Goal: Use online tool/utility: Utilize a website feature to perform a specific function

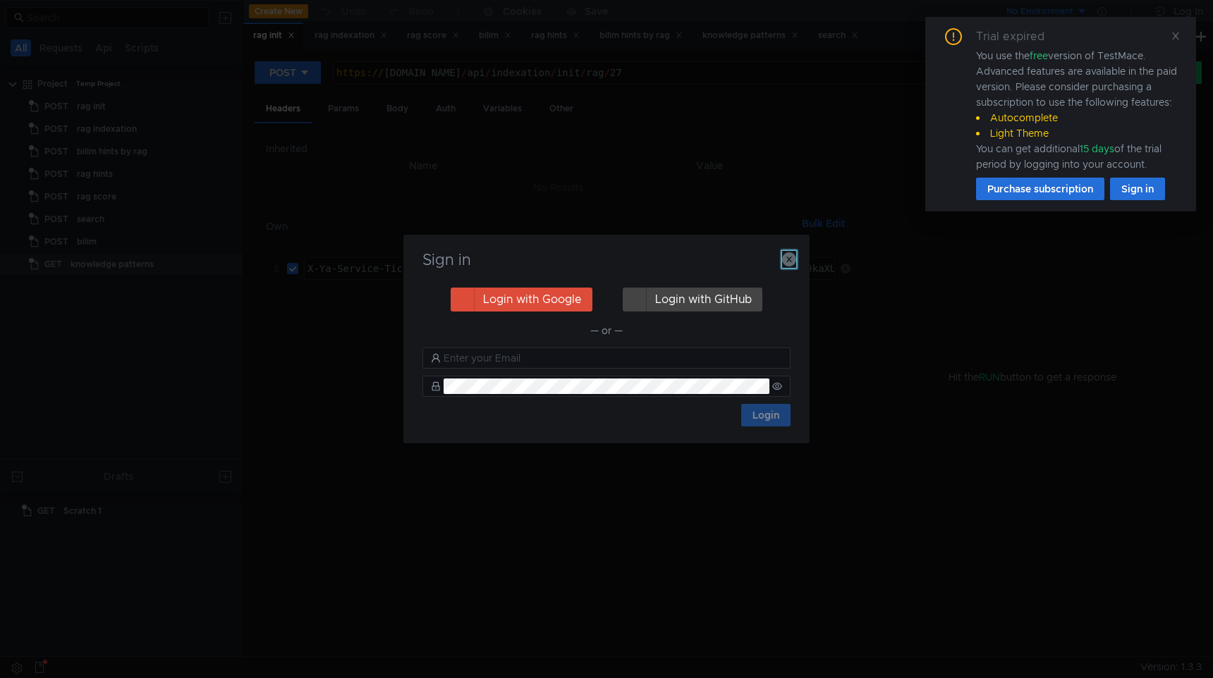
click at [788, 256] on icon "button" at bounding box center [789, 259] width 14 height 14
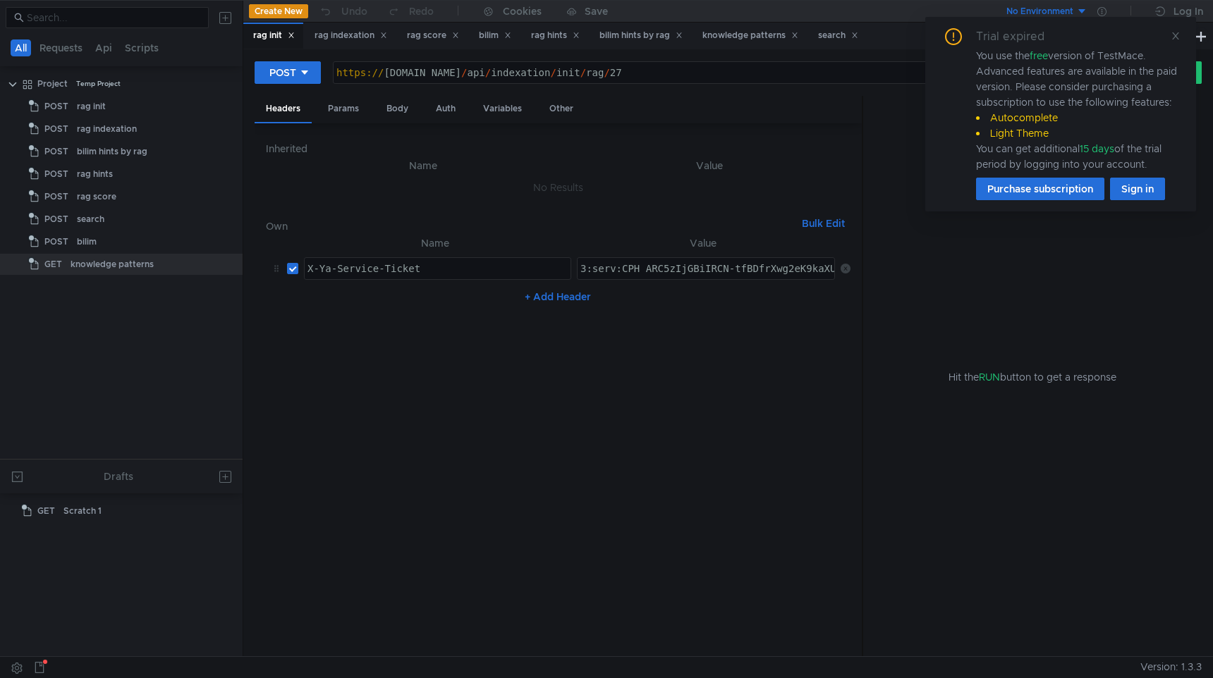
click at [1185, 40] on div "Trial expired You use the free version of TestMace. Advanced features are avail…" at bounding box center [1060, 114] width 271 height 195
click at [1179, 39] on icon at bounding box center [1176, 36] width 10 height 10
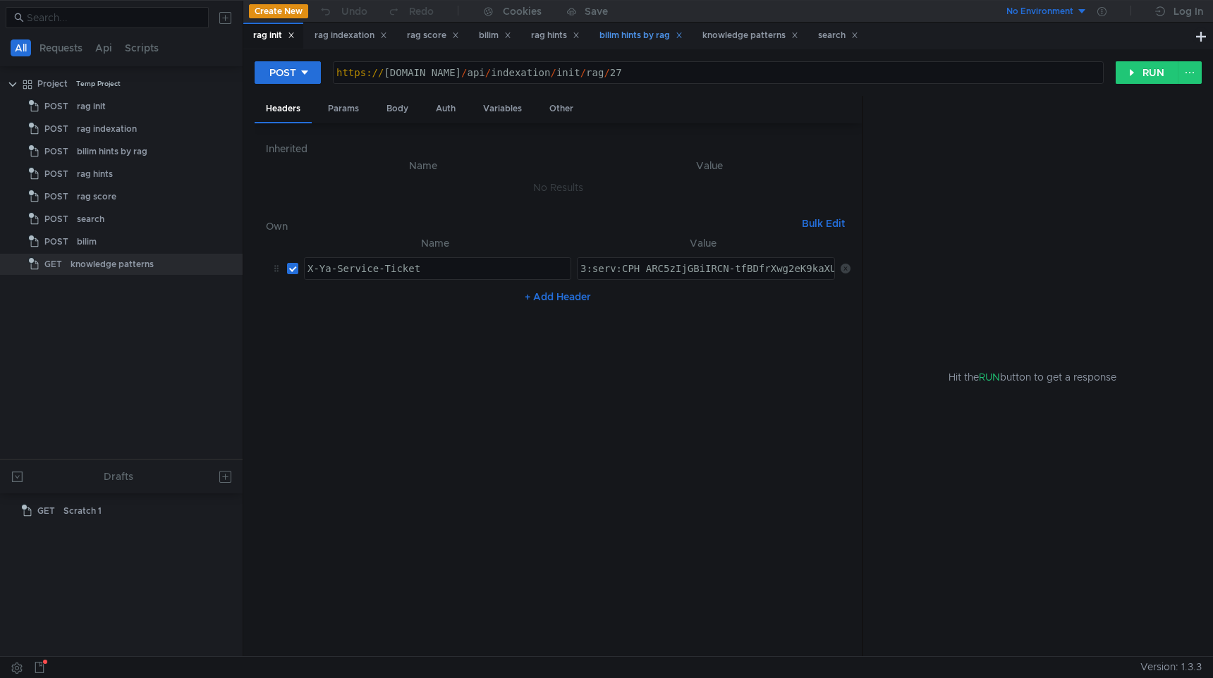
click at [621, 35] on div "bilim hints by rag" at bounding box center [640, 35] width 83 height 15
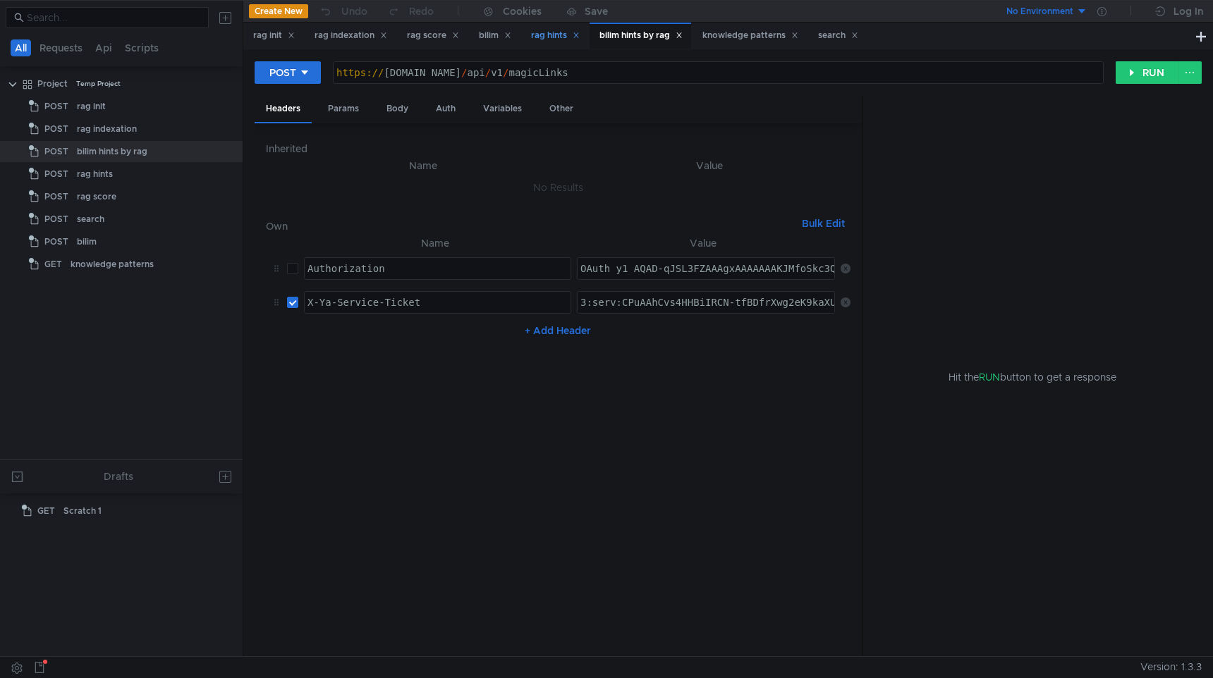
click at [549, 30] on div "rag hints" at bounding box center [555, 35] width 49 height 15
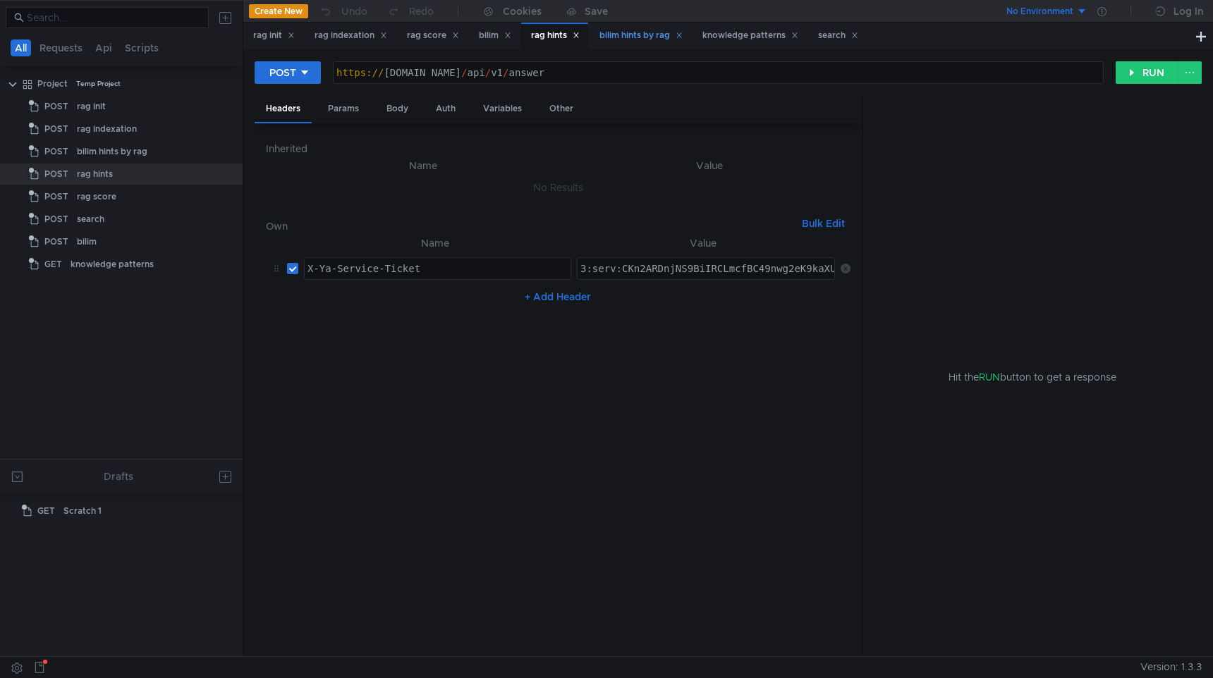
click at [661, 33] on div "bilim hints by rag" at bounding box center [640, 35] width 83 height 15
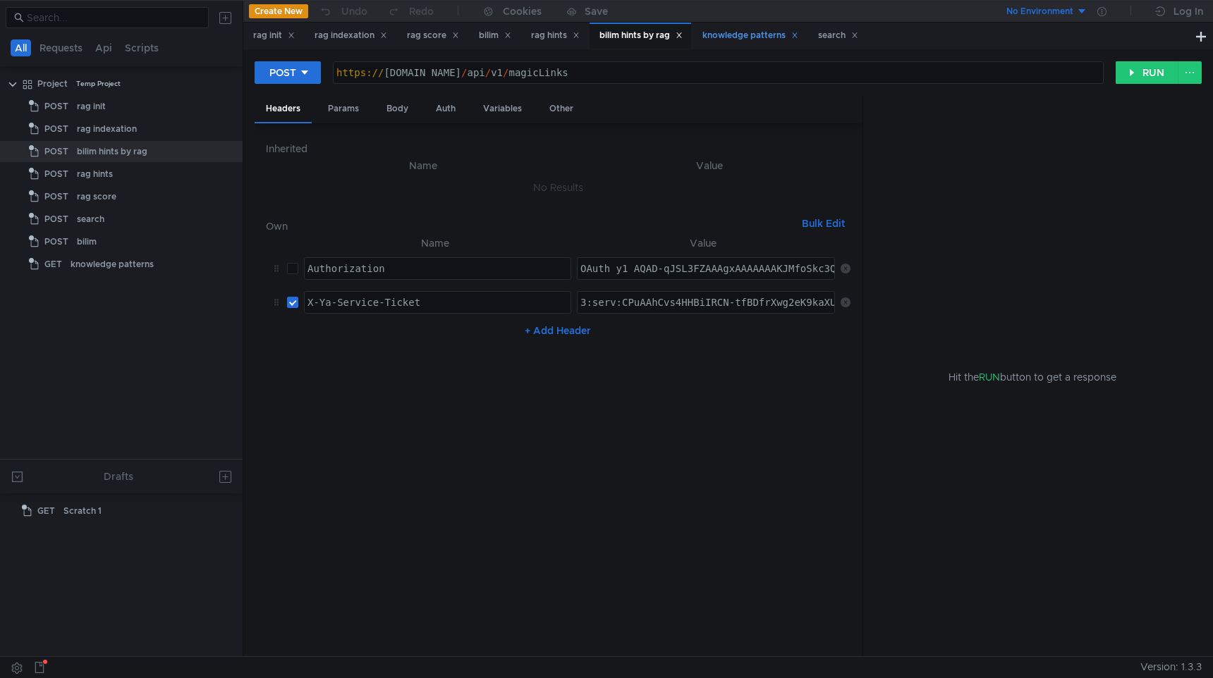
click at [754, 33] on div "knowledge patterns" at bounding box center [750, 35] width 96 height 15
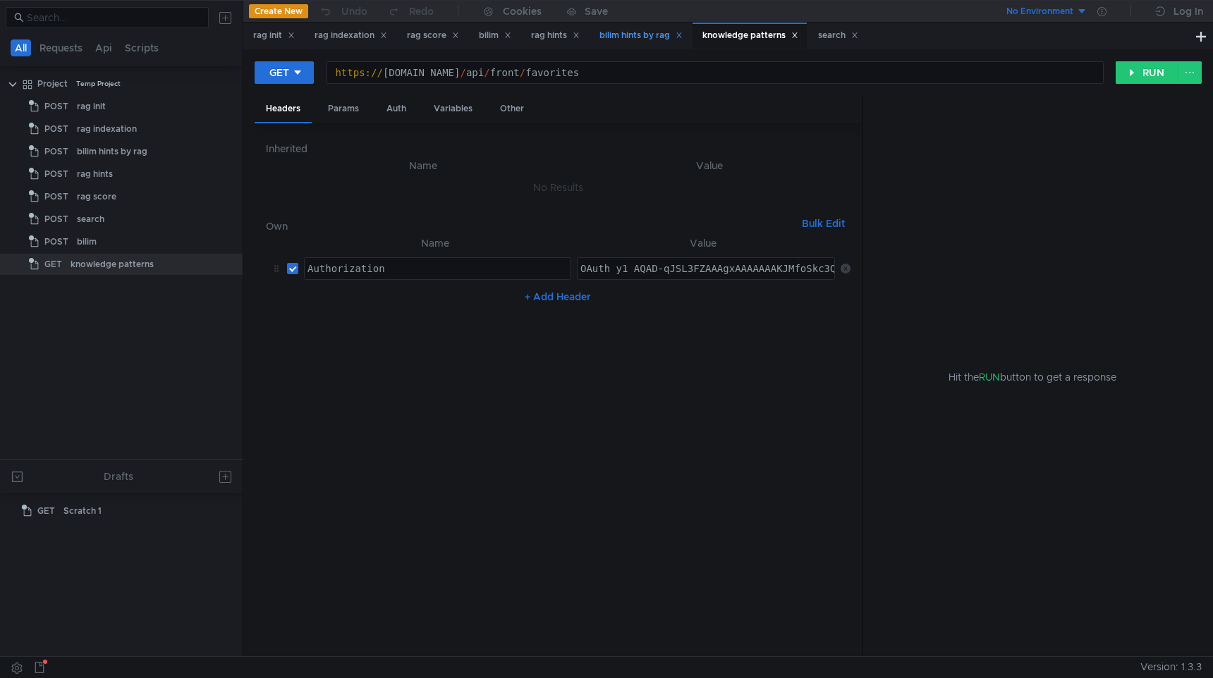
click at [616, 32] on div "bilim hints by rag" at bounding box center [640, 35] width 83 height 15
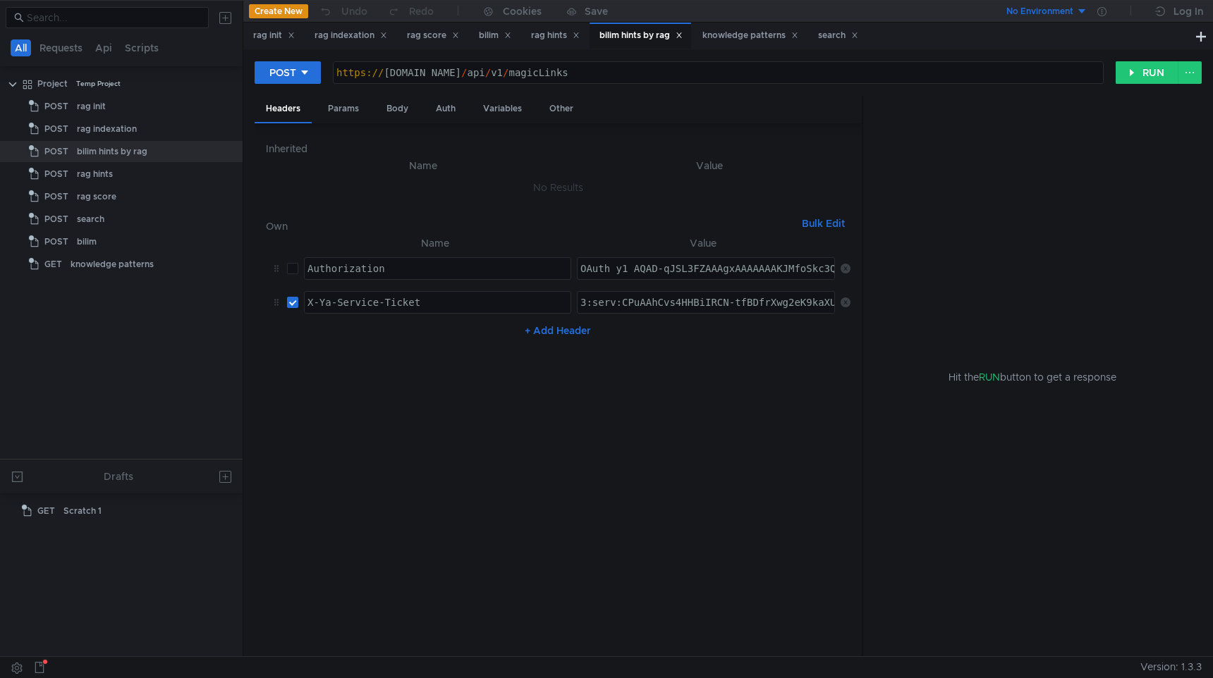
click at [578, 72] on div "https:// api.bilim.yandex-team.ru / api / v1 / magicLinks" at bounding box center [718, 84] width 769 height 34
click at [558, 74] on div "https:// api.bilim.yandex-team.ru / api / v1 / magicLinks" at bounding box center [718, 84] width 769 height 34
drag, startPoint x: 555, startPoint y: 74, endPoint x: 710, endPoint y: 74, distance: 155.1
click at [710, 74] on div "https:// api.bilim.yandex-team.ru / api / v1 / magicLinks" at bounding box center [718, 84] width 769 height 34
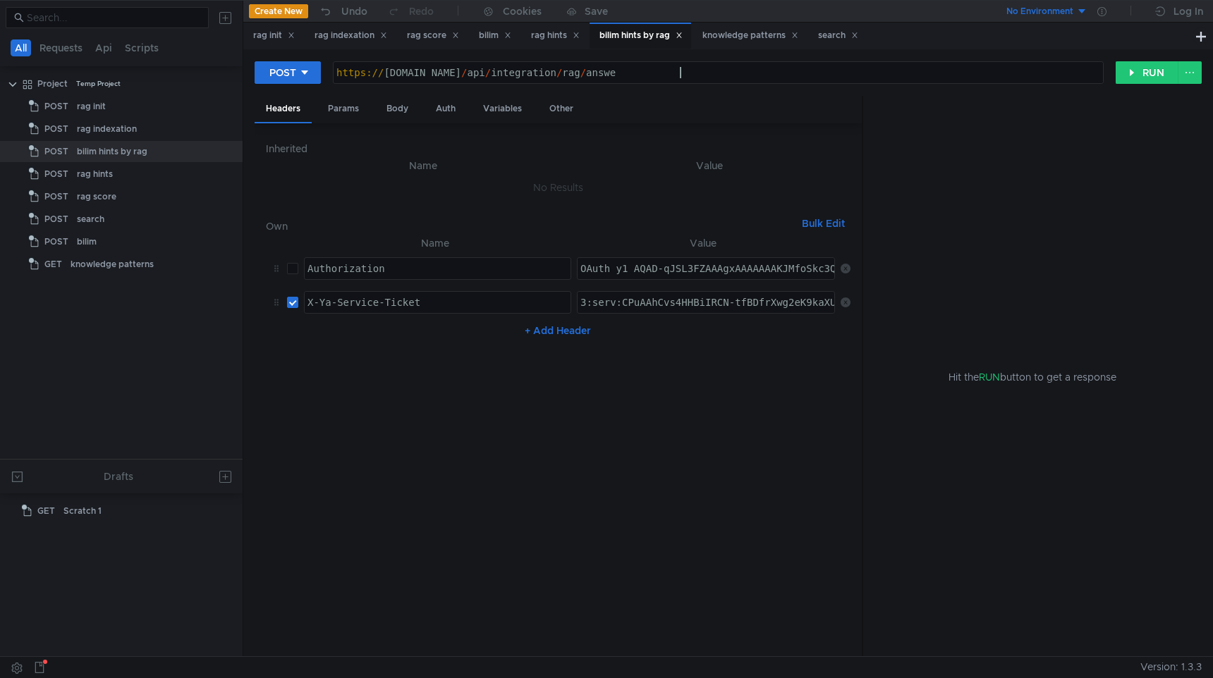
scroll to position [0, 24]
type textarea "https://api.bilim.yandex-team.ru/api/integration/rag/answer"
click at [389, 112] on div "Body" at bounding box center [397, 109] width 44 height 26
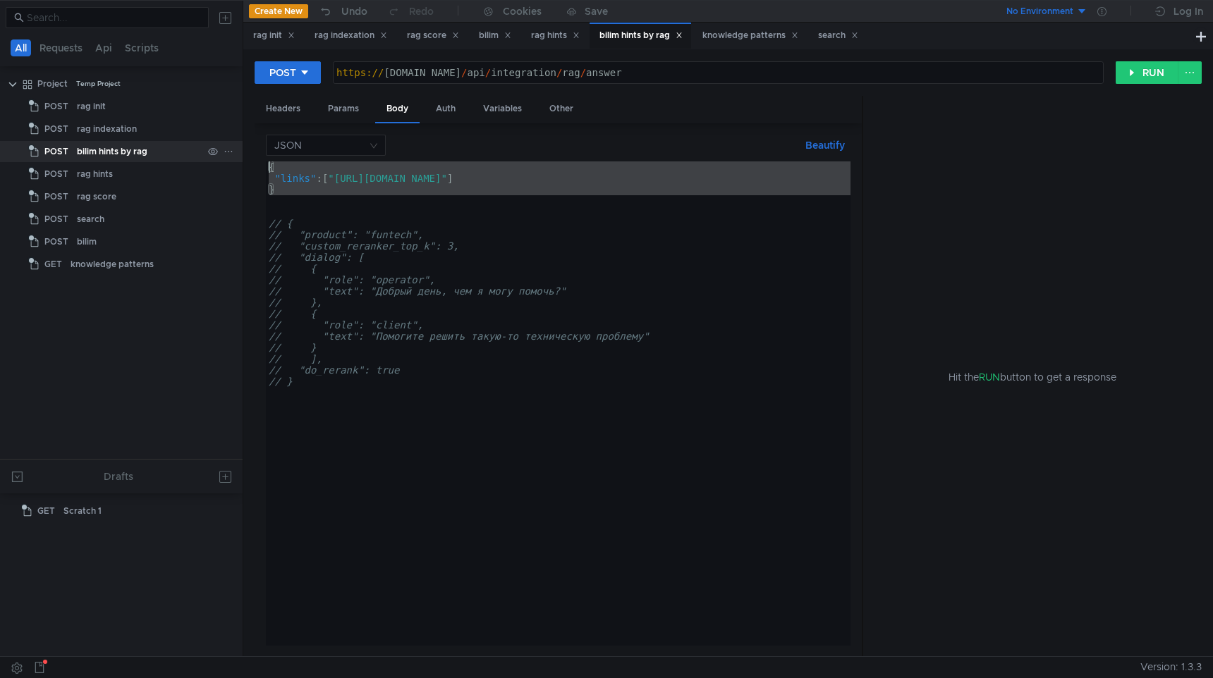
drag, startPoint x: 293, startPoint y: 198, endPoint x: 236, endPoint y: 154, distance: 71.9
click at [236, 154] on as-split "All Requests Api Scripts Project Temp Project POST rag init POST rag indexation…" at bounding box center [606, 328] width 1213 height 657
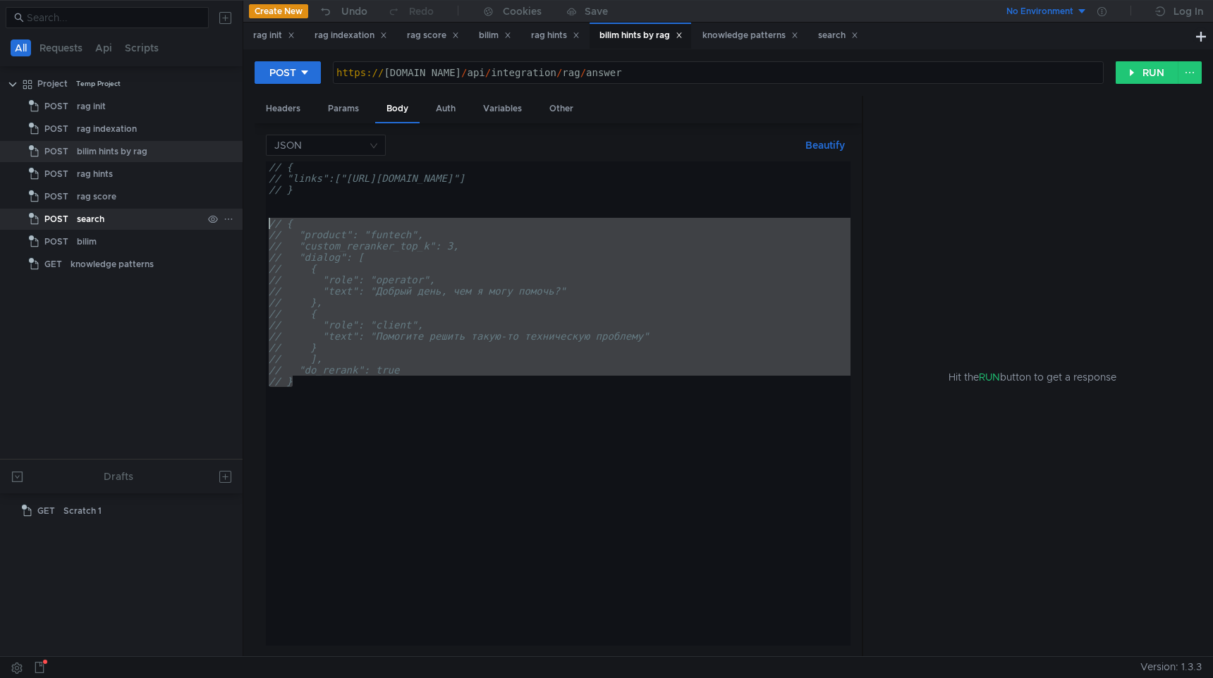
drag, startPoint x: 330, startPoint y: 389, endPoint x: 237, endPoint y: 228, distance: 185.2
click at [237, 228] on as-split "All Requests Api Scripts Project Temp Project POST rag init POST rag indexation…" at bounding box center [606, 328] width 1213 height 657
click at [427, 243] on div "// { // "links":["https://sandbox.bilim.yandex-team.ru/knowledge/237585"] // } …" at bounding box center [558, 414] width 585 height 507
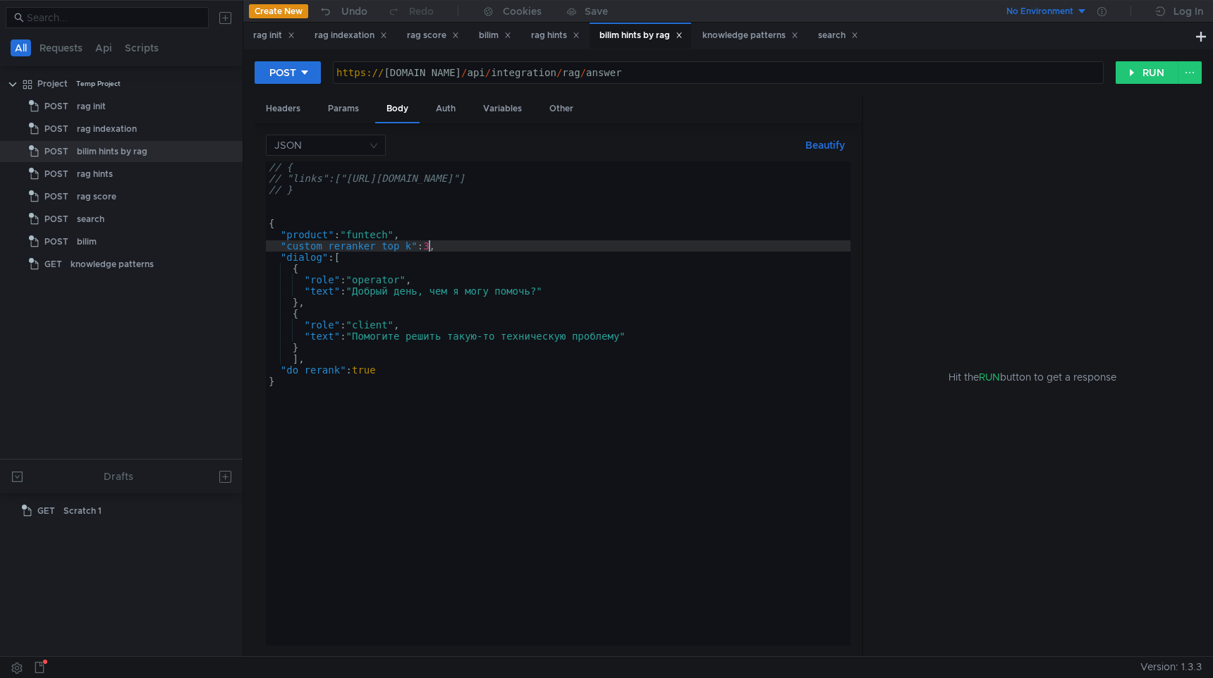
click at [374, 240] on div "// { // "links":["https://sandbox.bilim.yandex-team.ru/knowledge/237585"] // } …" at bounding box center [558, 414] width 585 height 507
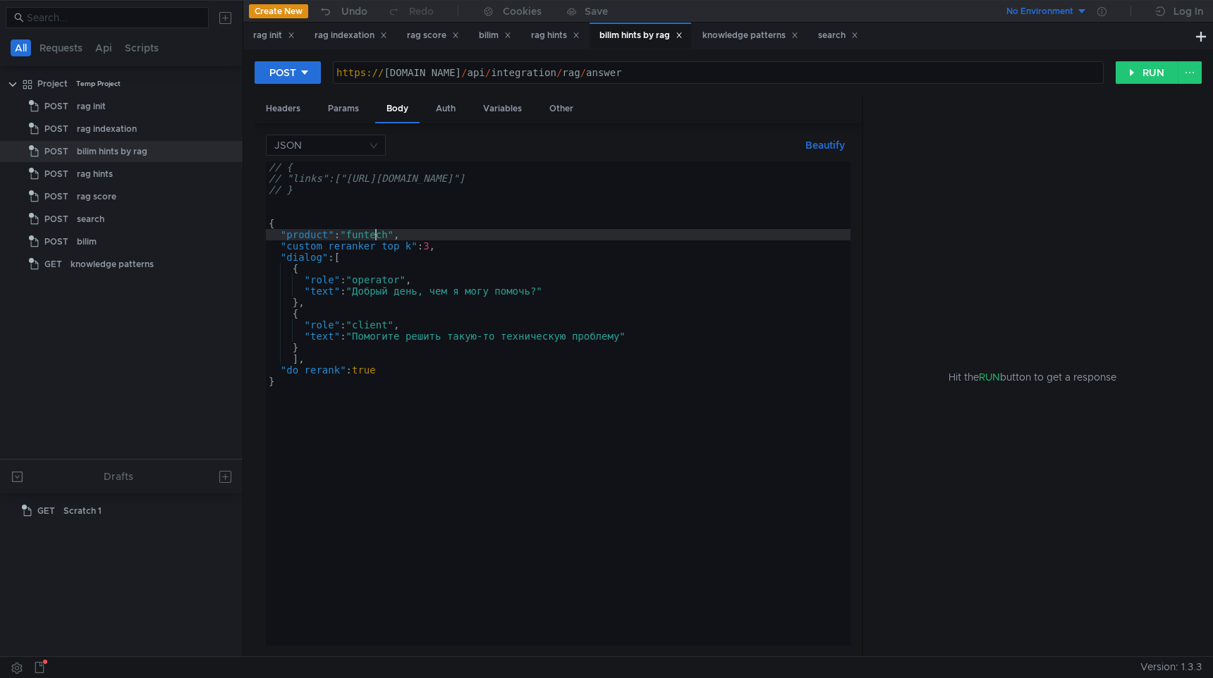
click at [374, 240] on div "// { // "links":["https://sandbox.bilim.yandex-team.ru/knowledge/237585"] // } …" at bounding box center [558, 414] width 585 height 507
paste textarea "_afishа"
click at [488, 379] on div "// { // "links":["https://sandbox.bilim.yandex-team.ru/knowledge/237585"] // } …" at bounding box center [558, 414] width 585 height 507
type textarea "}"
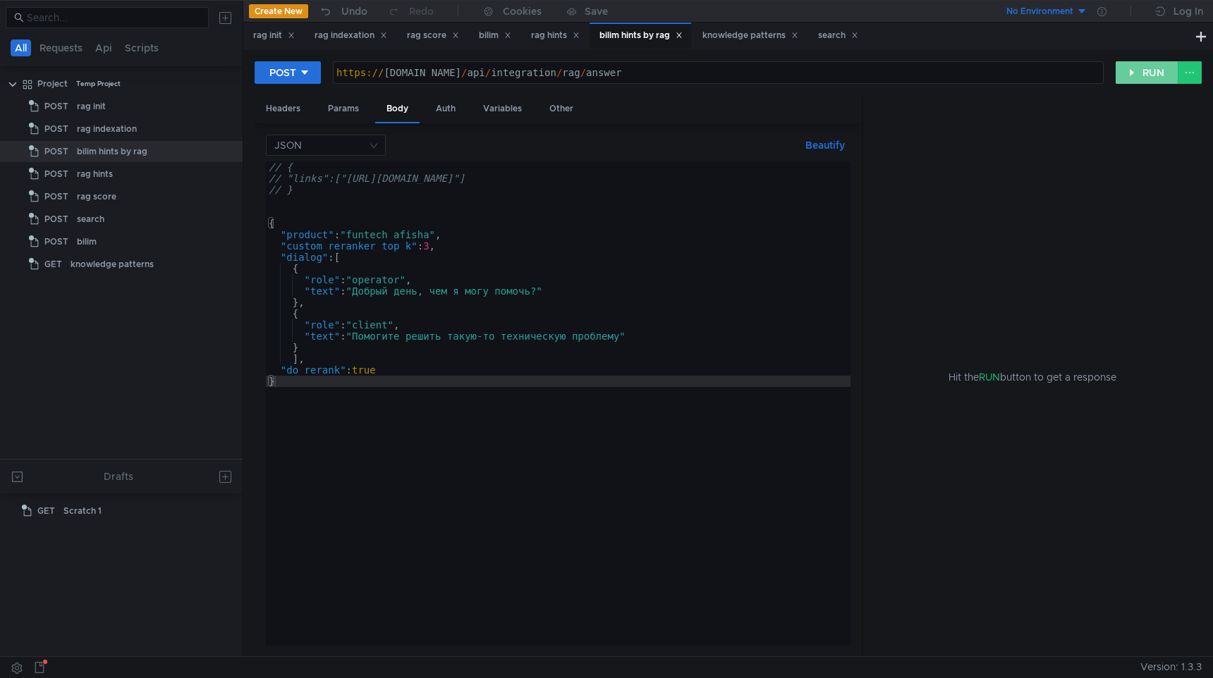
click at [1144, 80] on button "RUN" at bounding box center [1147, 72] width 63 height 23
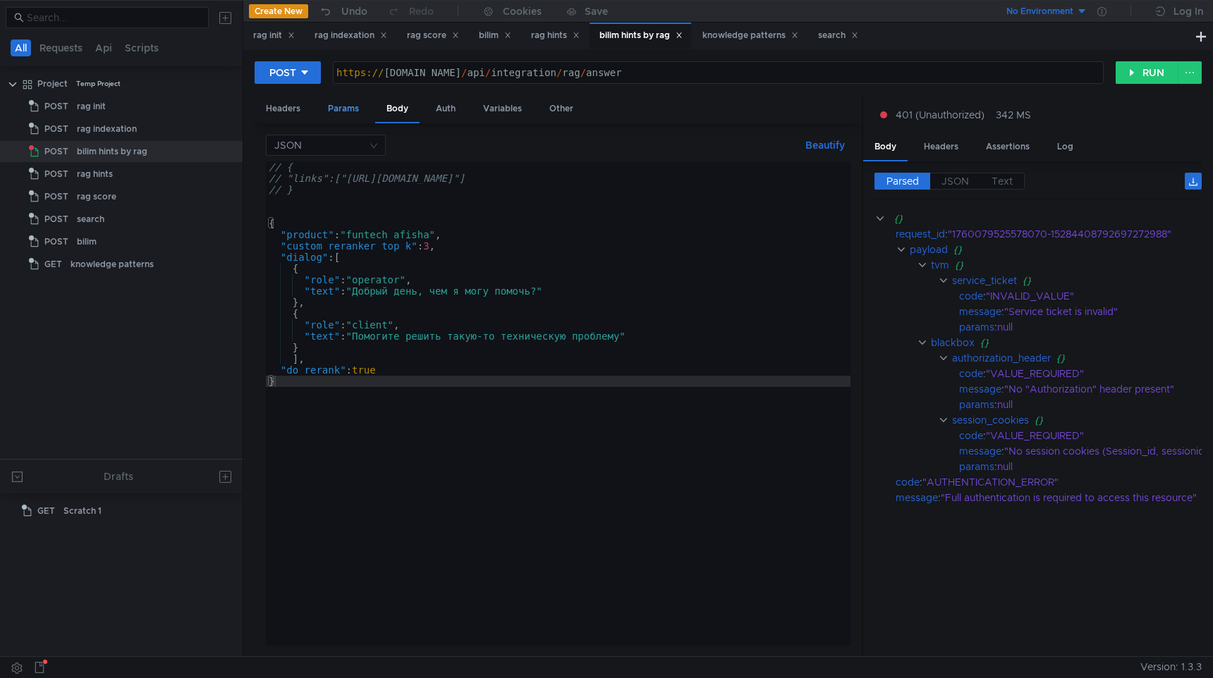
click at [348, 113] on div "Params" at bounding box center [344, 109] width 54 height 26
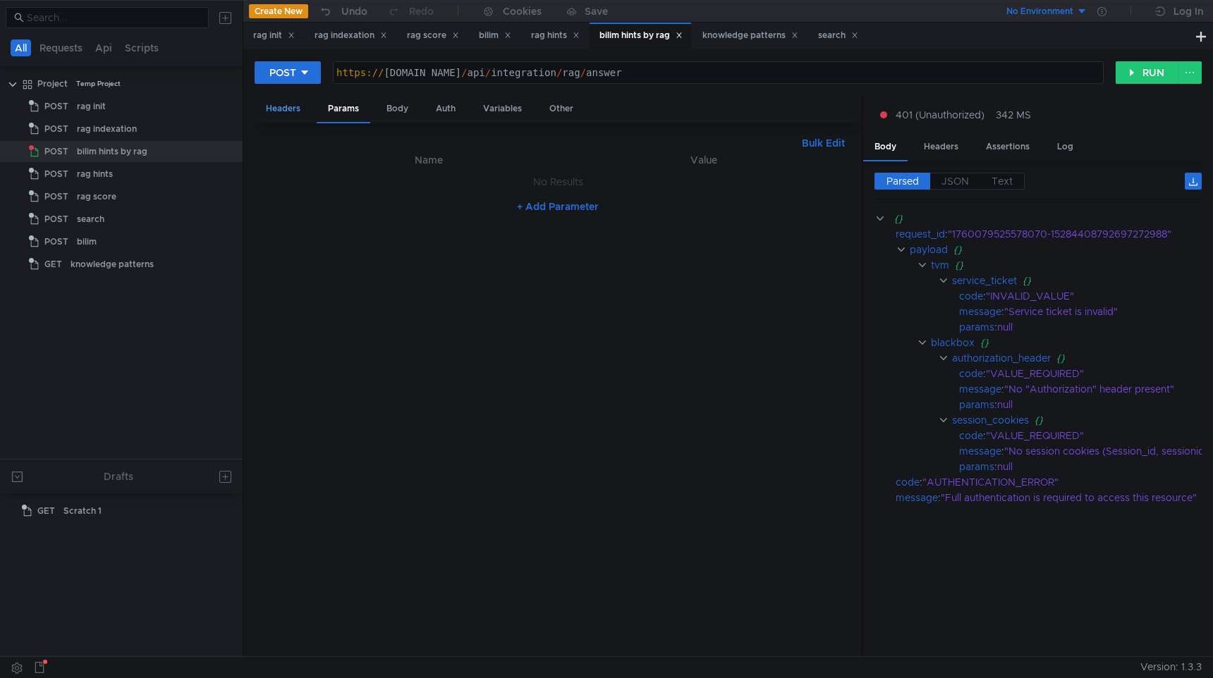
click at [293, 109] on div "Headers" at bounding box center [283, 109] width 57 height 26
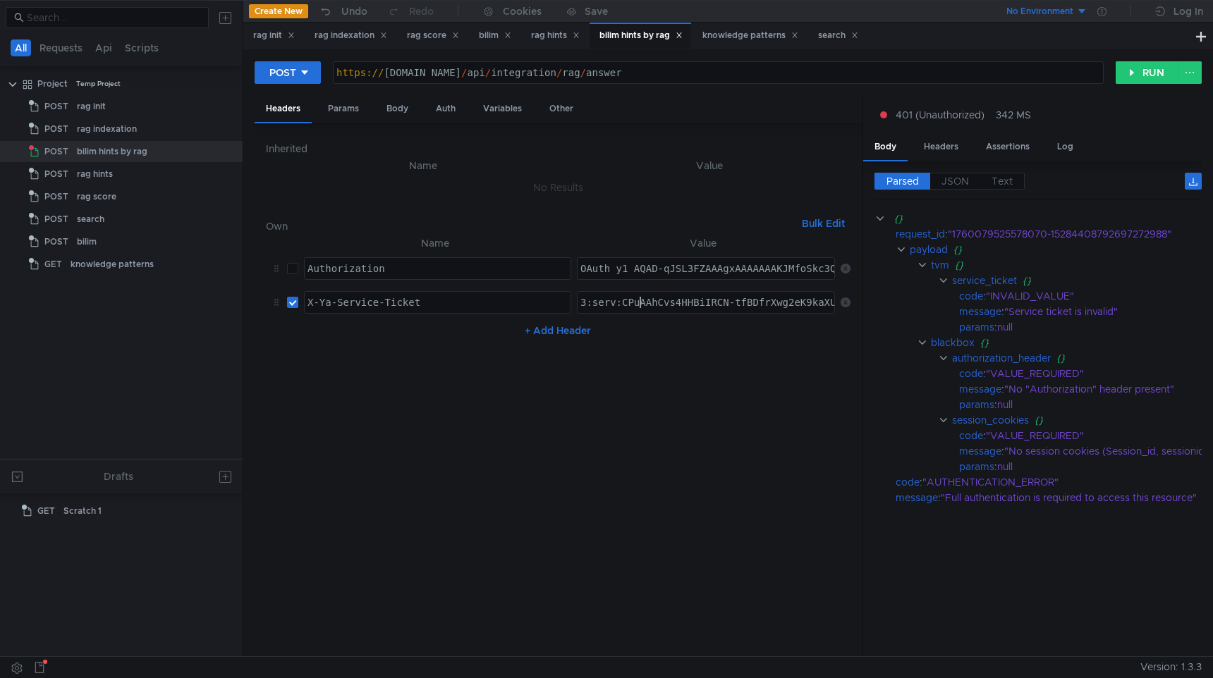
paste textarea "KWBAhD1rqXHBiIRCLmcfBC5nHwg2eK9kaXU_gE:OsTlJa7ocW3Zvp417H9ZiZJ_ARoQMn31Ga4ThtK0…"
type textarea "3:serv:CKWBAhD1rqXHBiIRCLmcfBC5nHwg2eK9kaXU_gE:OsTlJa7ocW3Zvp417H9ZiZJ_ARoQMn31…"
click at [1138, 75] on button "RUN" at bounding box center [1147, 72] width 63 height 23
click at [385, 75] on div "https:// api.bilim.yandex-team.ru / api / integration / rag / answer" at bounding box center [718, 84] width 769 height 34
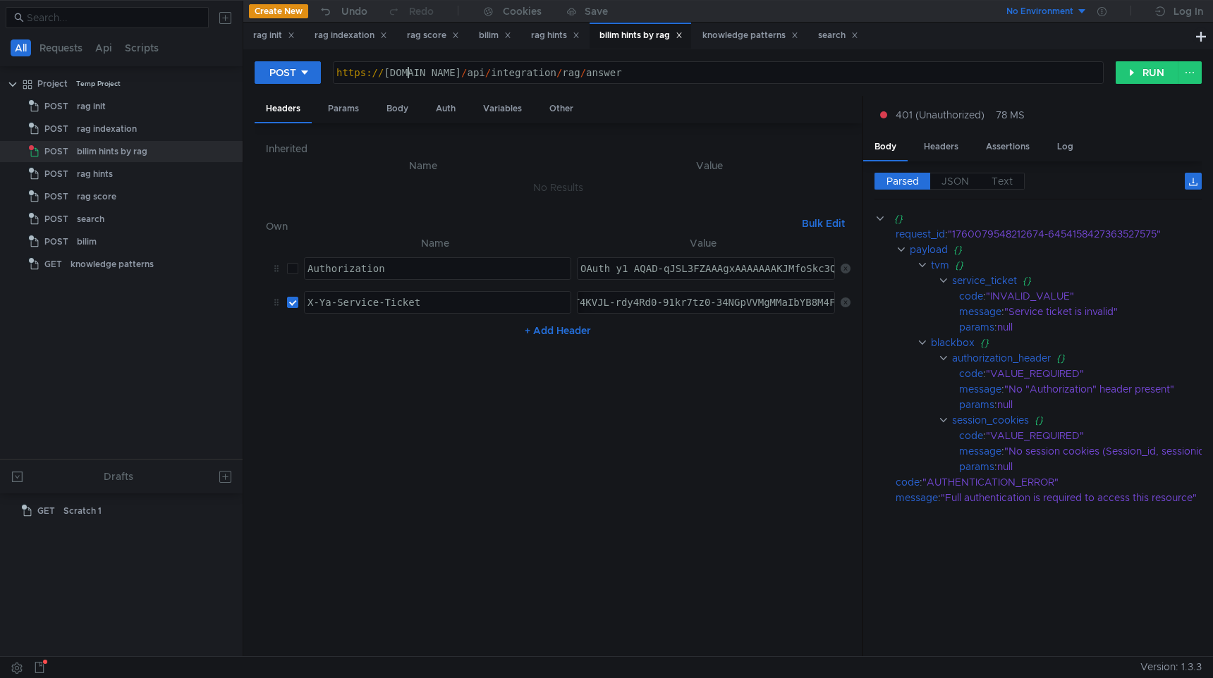
scroll to position [0, 6]
type textarea "https://test-api.bilim.yandex-team.ru/api/integration/rag/answer"
click at [1130, 61] on button "RUN" at bounding box center [1147, 72] width 63 height 23
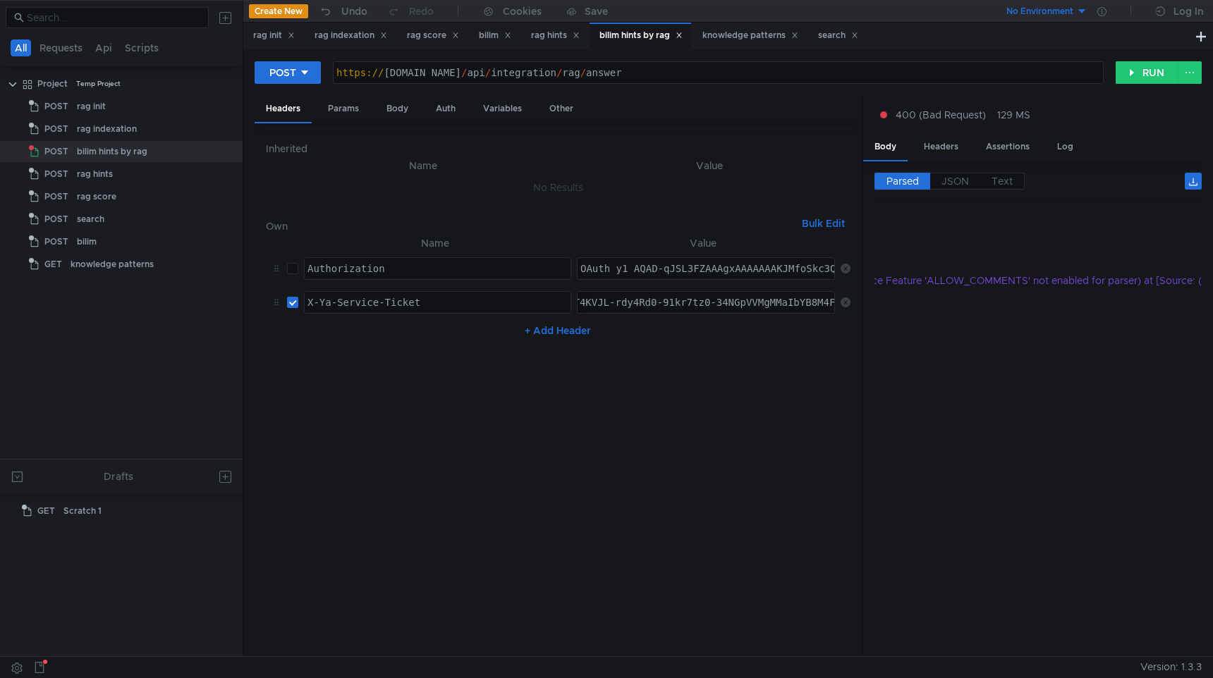
scroll to position [0, 0]
click at [331, 109] on div "Params" at bounding box center [344, 109] width 54 height 26
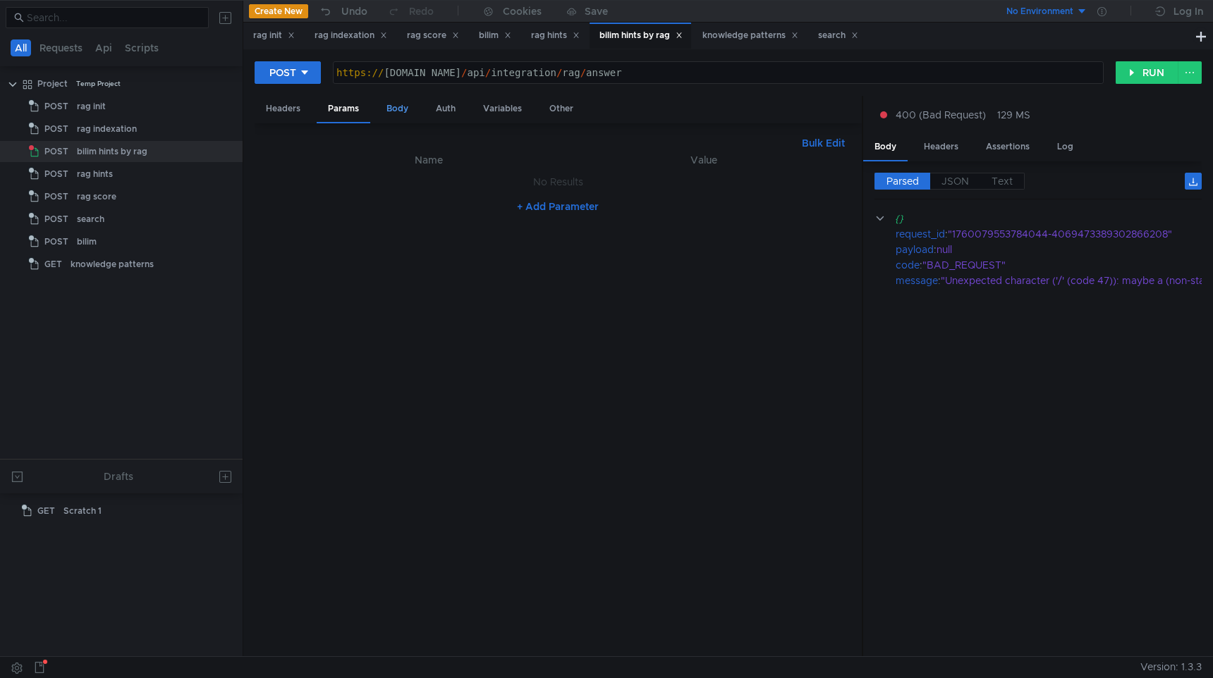
click at [398, 111] on div "Body" at bounding box center [397, 109] width 44 height 26
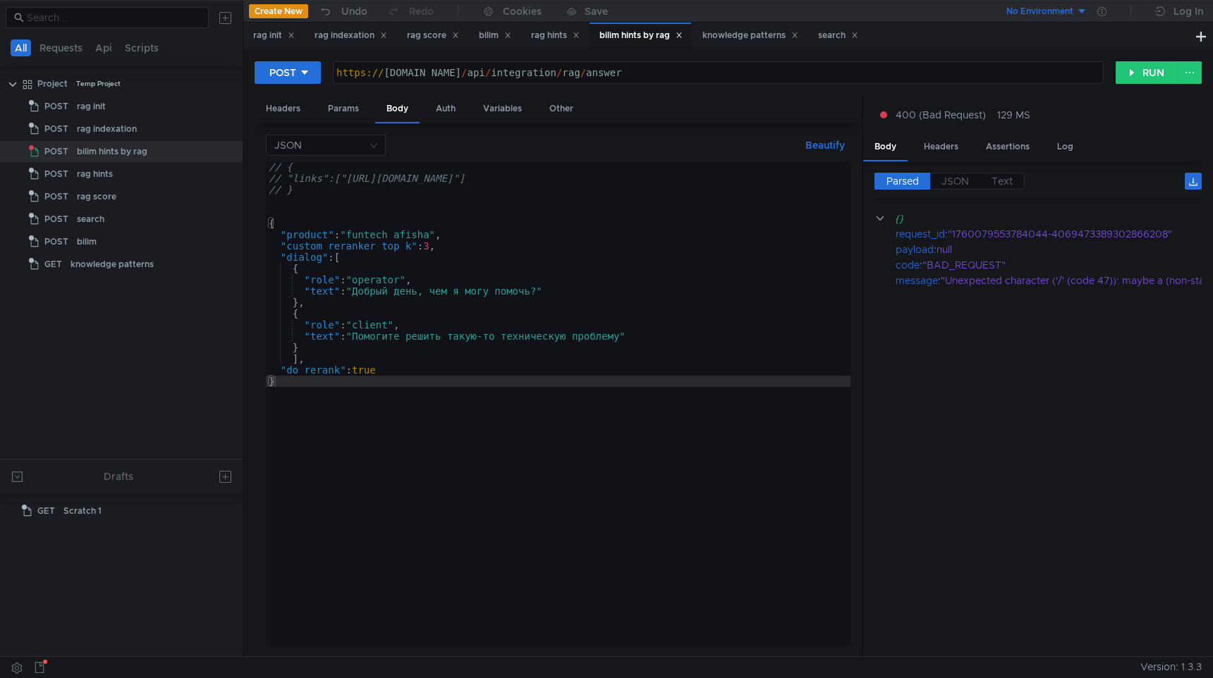
click at [377, 204] on div "// { // "links":["https://sandbox.bilim.yandex-team.ru/knowledge/237585"] // } …" at bounding box center [558, 414] width 585 height 507
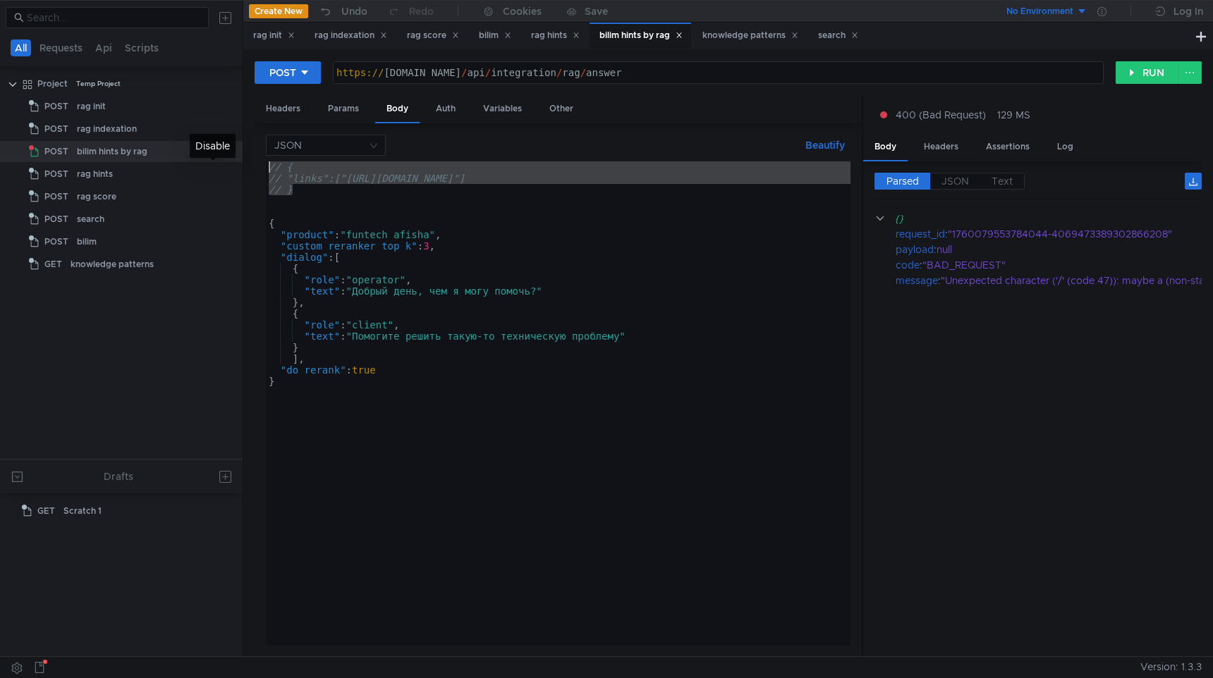
drag, startPoint x: 329, startPoint y: 186, endPoint x: 214, endPoint y: 160, distance: 117.2
click at [214, 160] on body "All Requests Api Scripts Project Temp Project POST rag init POST rag indexation…" at bounding box center [606, 339] width 1213 height 678
type textarea "// { // "links":["https://sandbox.bilim.yandex-team.ru/knowledge/237585"]"
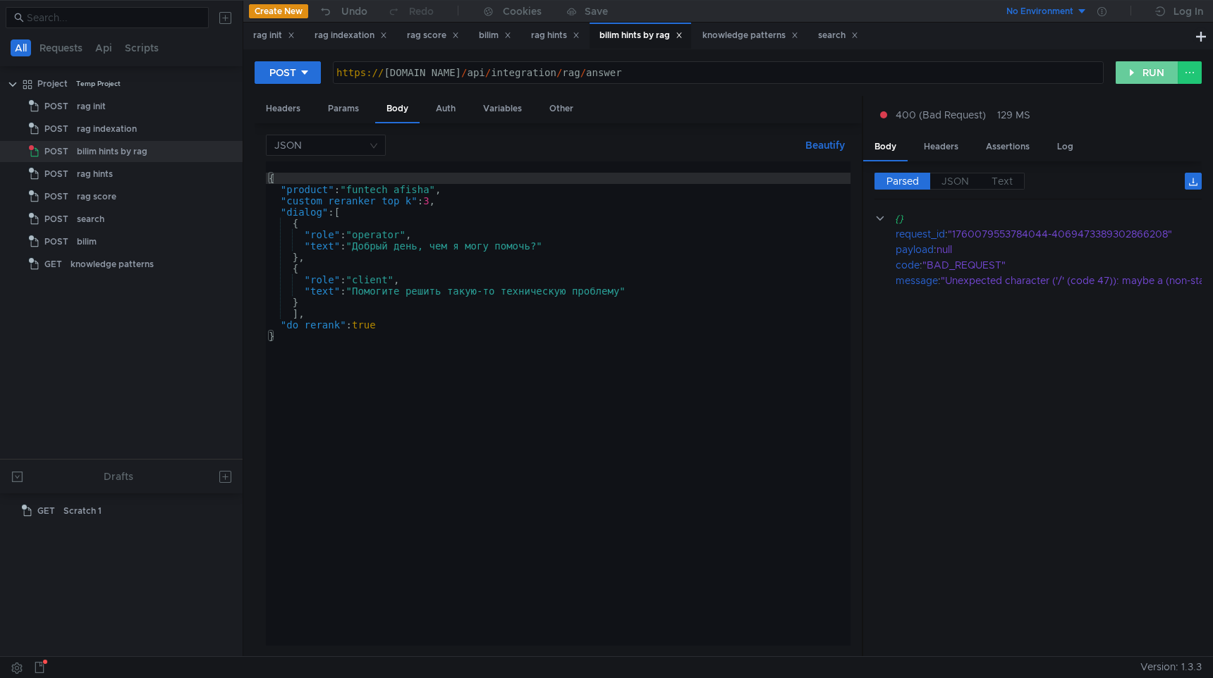
click at [1136, 74] on button "RUN" at bounding box center [1147, 72] width 63 height 23
click at [549, 233] on div "{ "product" : "funtech_afishа" , "custom_reranker_top_k" : 3 , "dialog" : [ { "…" at bounding box center [558, 414] width 585 height 507
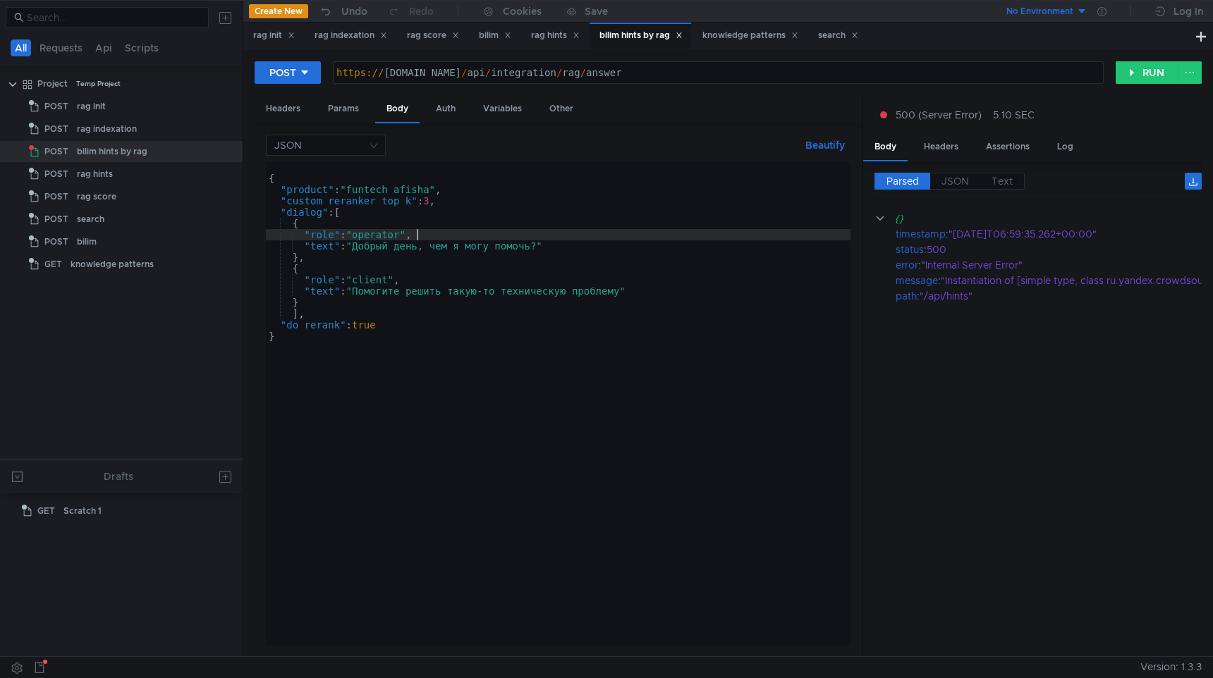
click at [575, 339] on div "{ "product" : "funtech_afishа" , "custom_reranker_top_k" : 3 , "dialog" : [ { "…" at bounding box center [558, 414] width 585 height 507
type textarea "}"
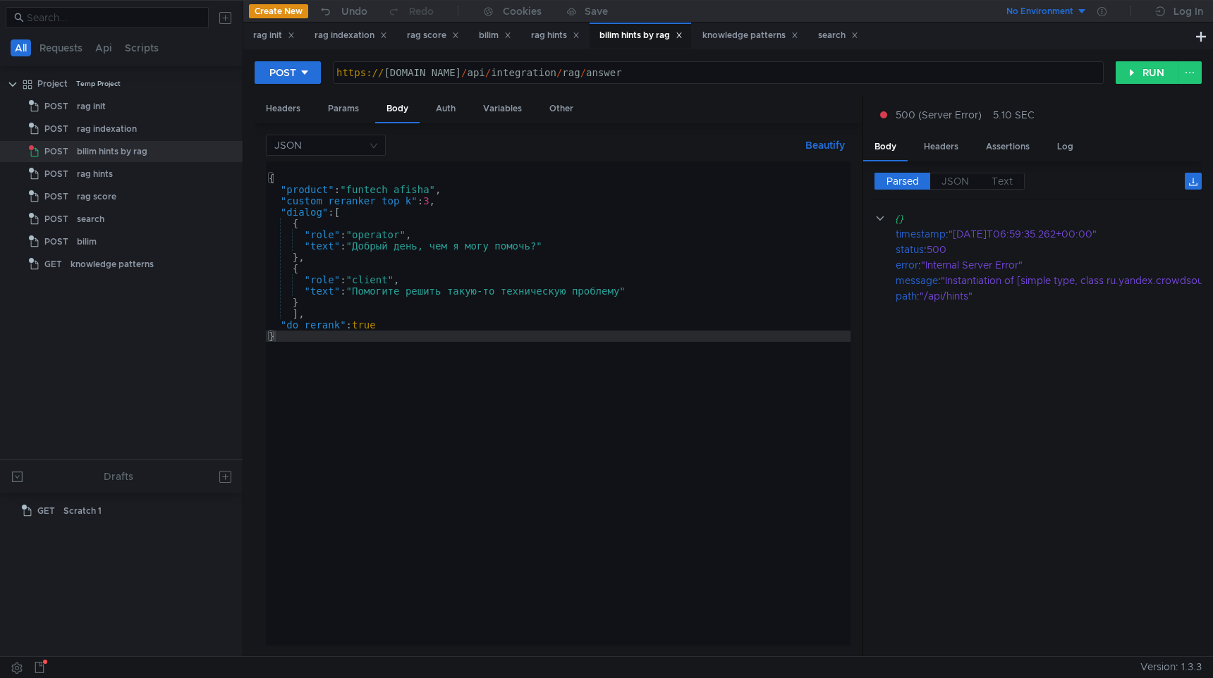
scroll to position [0, 6]
click at [1142, 73] on button "RUN" at bounding box center [1147, 72] width 63 height 23
click at [951, 155] on div "Headers" at bounding box center [941, 147] width 57 height 26
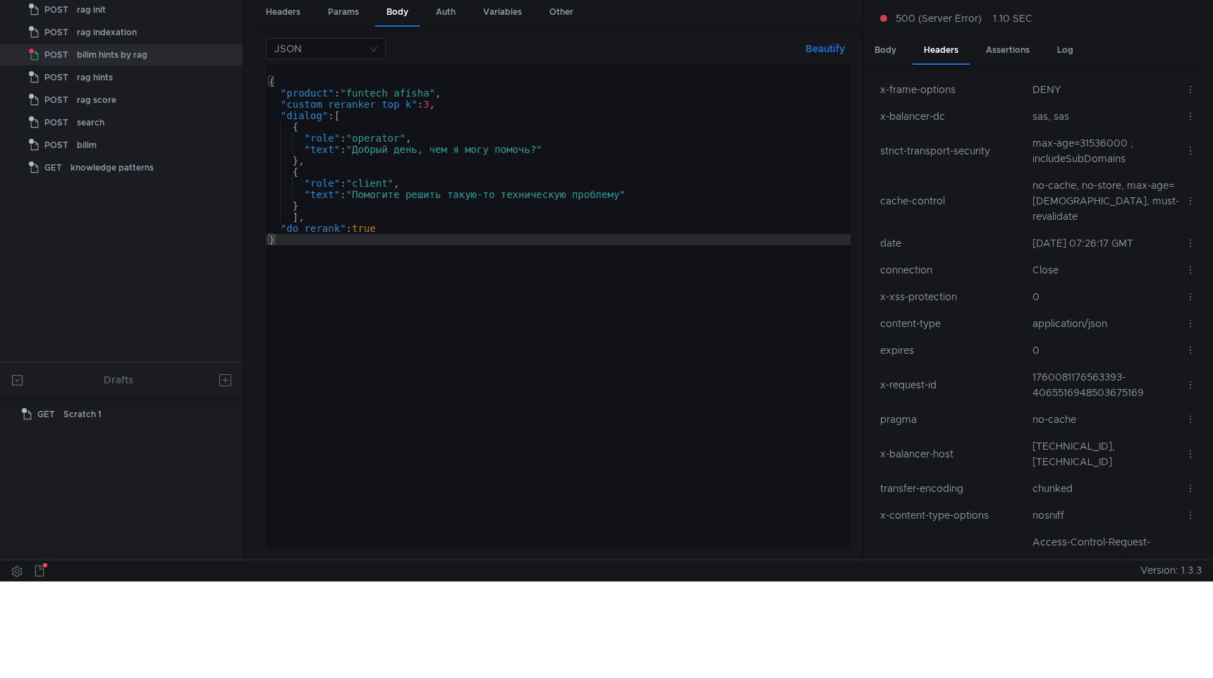
scroll to position [0, 0]
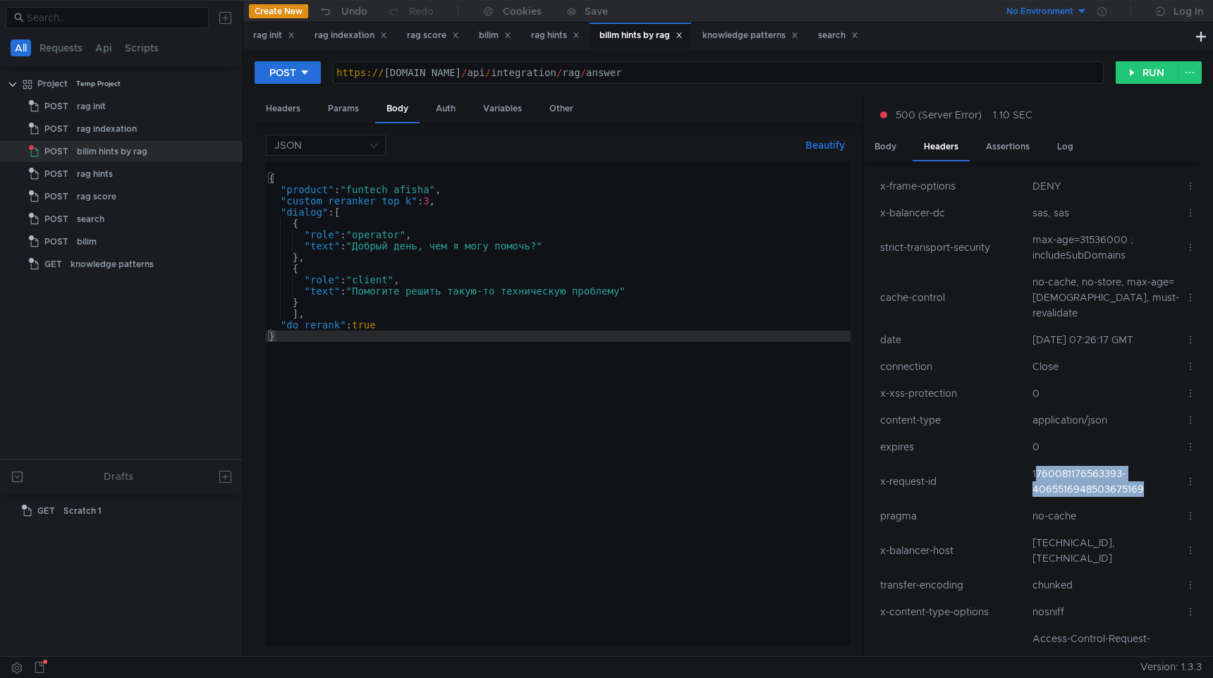
drag, startPoint x: 1141, startPoint y: 473, endPoint x: 1031, endPoint y: 461, distance: 110.7
click at [1031, 461] on td "1760081176563393-4065516948503675169" at bounding box center [1103, 482] width 153 height 42
copy td "760081176563393-4065516948503675169"
click at [1036, 462] on td "1760081176563393-4065516948503675169" at bounding box center [1103, 482] width 153 height 42
click at [1027, 462] on td "1760081176563393-4065516948503675169" at bounding box center [1103, 482] width 153 height 42
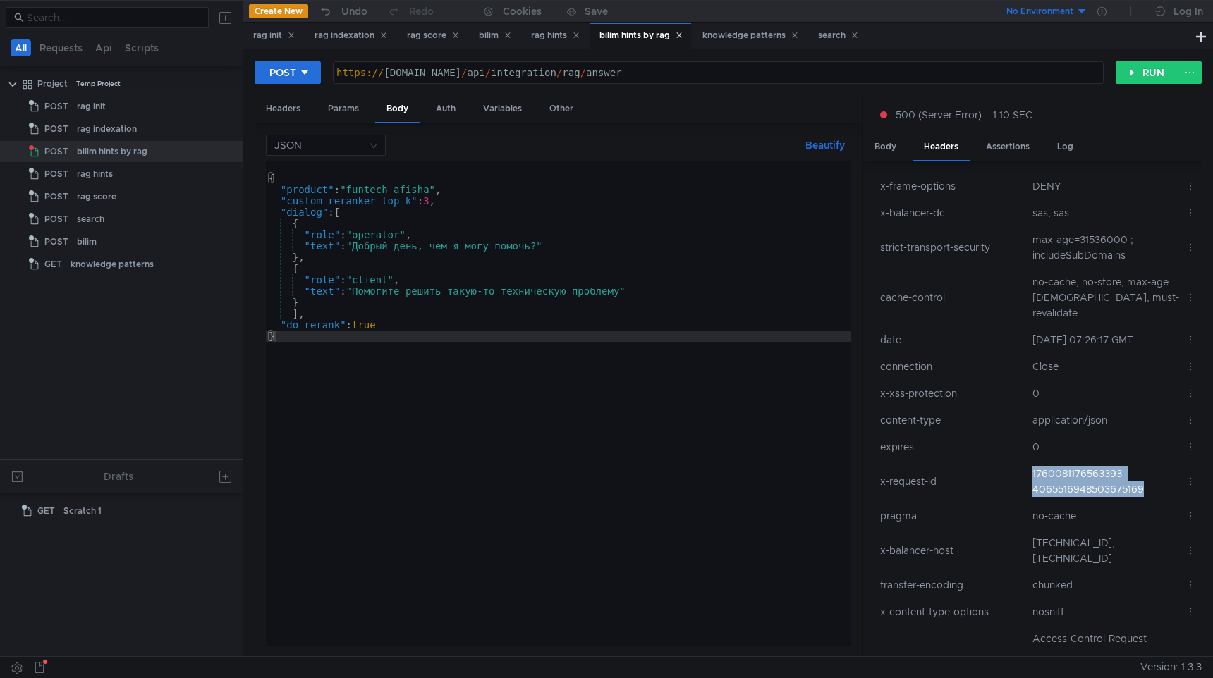
drag, startPoint x: 1027, startPoint y: 462, endPoint x: 1130, endPoint y: 472, distance: 104.1
click at [1130, 472] on td "1760081176563393-4065516948503675169" at bounding box center [1103, 482] width 153 height 42
copy td "1760081176563393-4065516948503675169"
click at [1144, 68] on button "RUN" at bounding box center [1147, 72] width 63 height 23
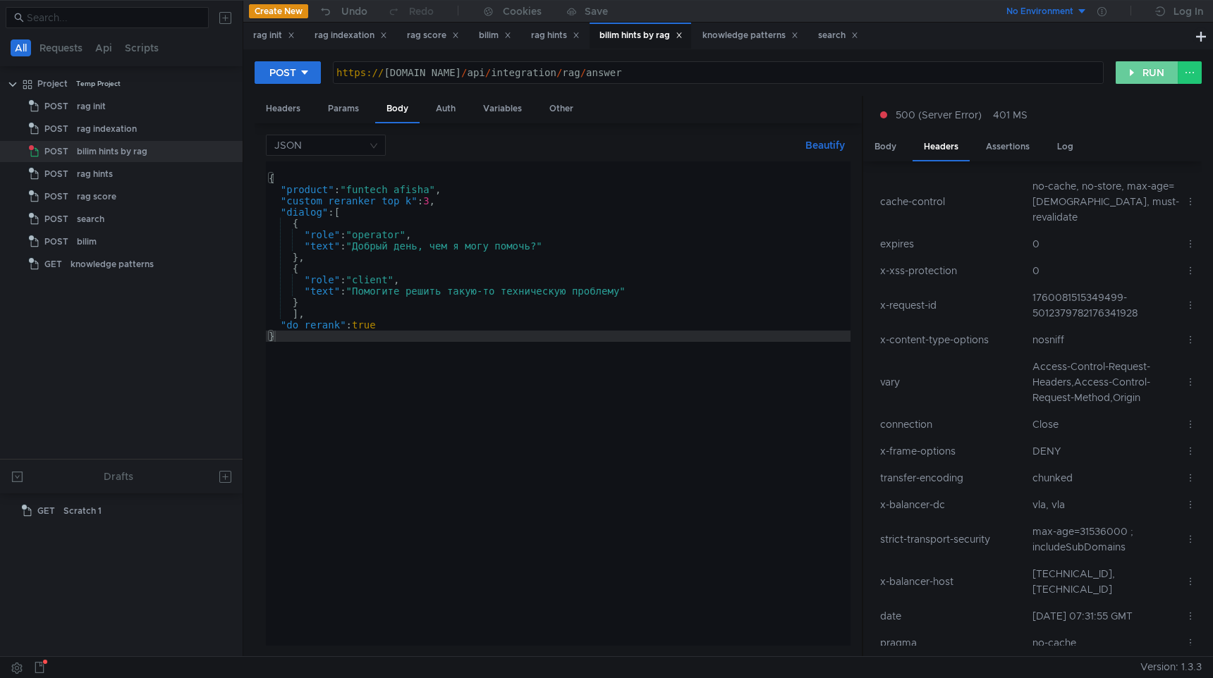
click at [1154, 70] on button "RUN" at bounding box center [1147, 72] width 63 height 23
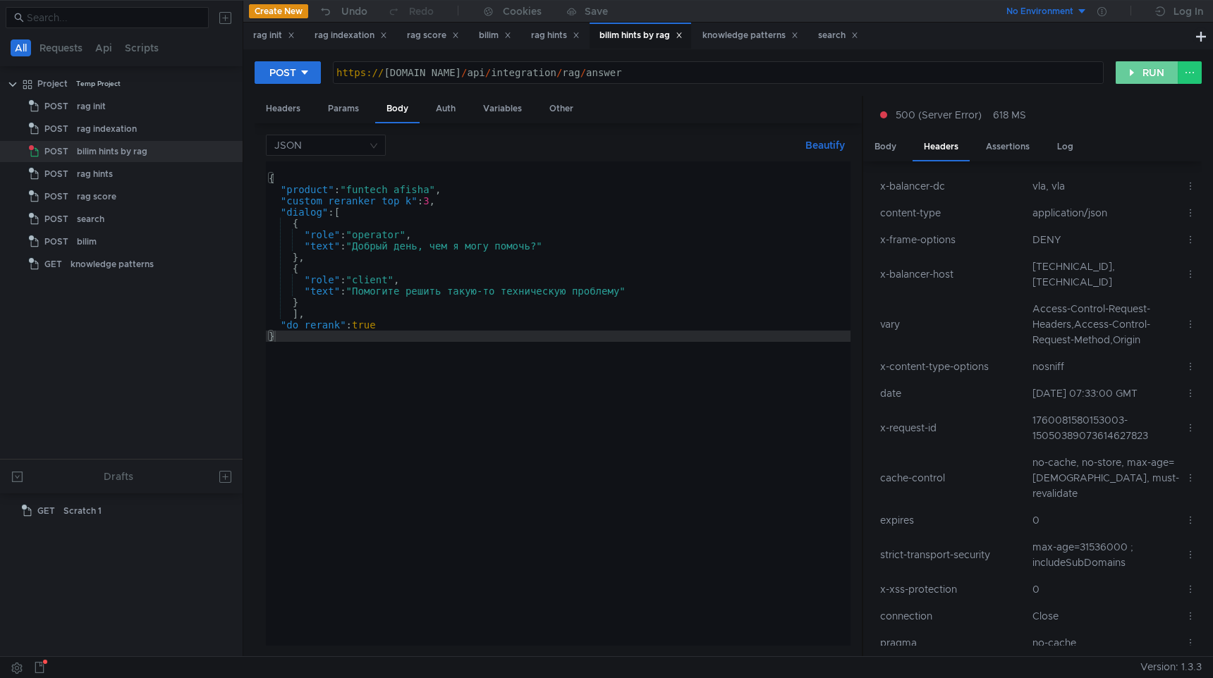
click at [1147, 75] on button "RUN" at bounding box center [1147, 72] width 63 height 23
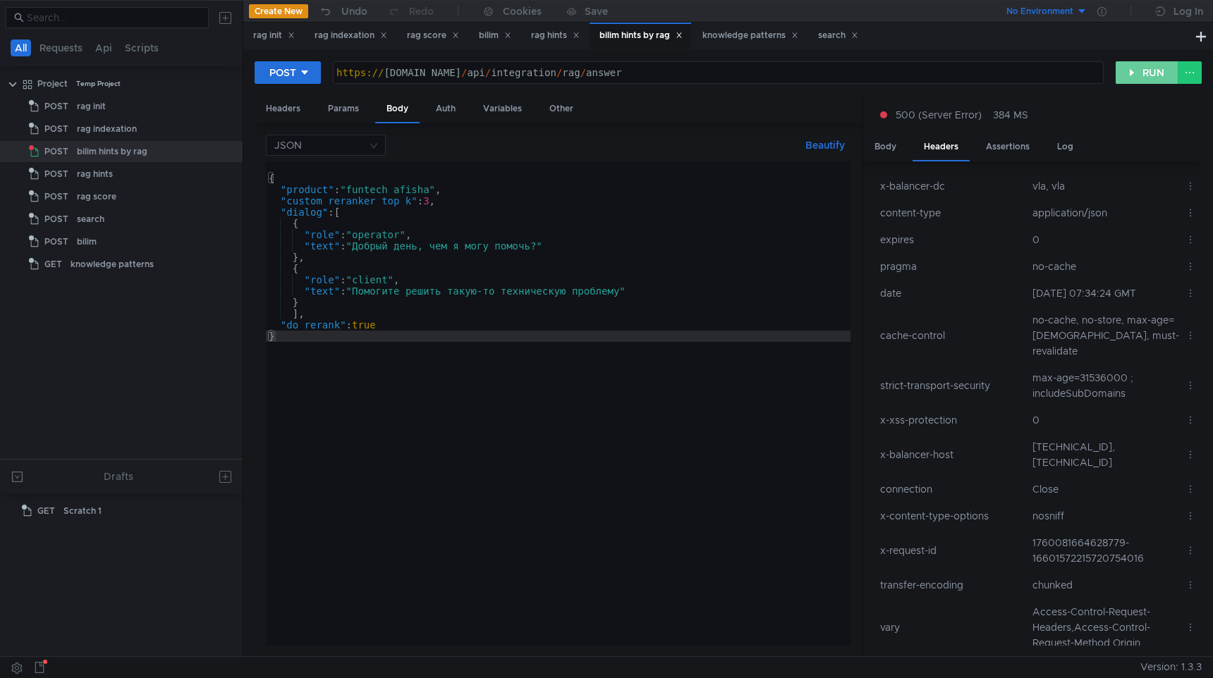
click at [1142, 75] on button "RUN" at bounding box center [1147, 72] width 63 height 23
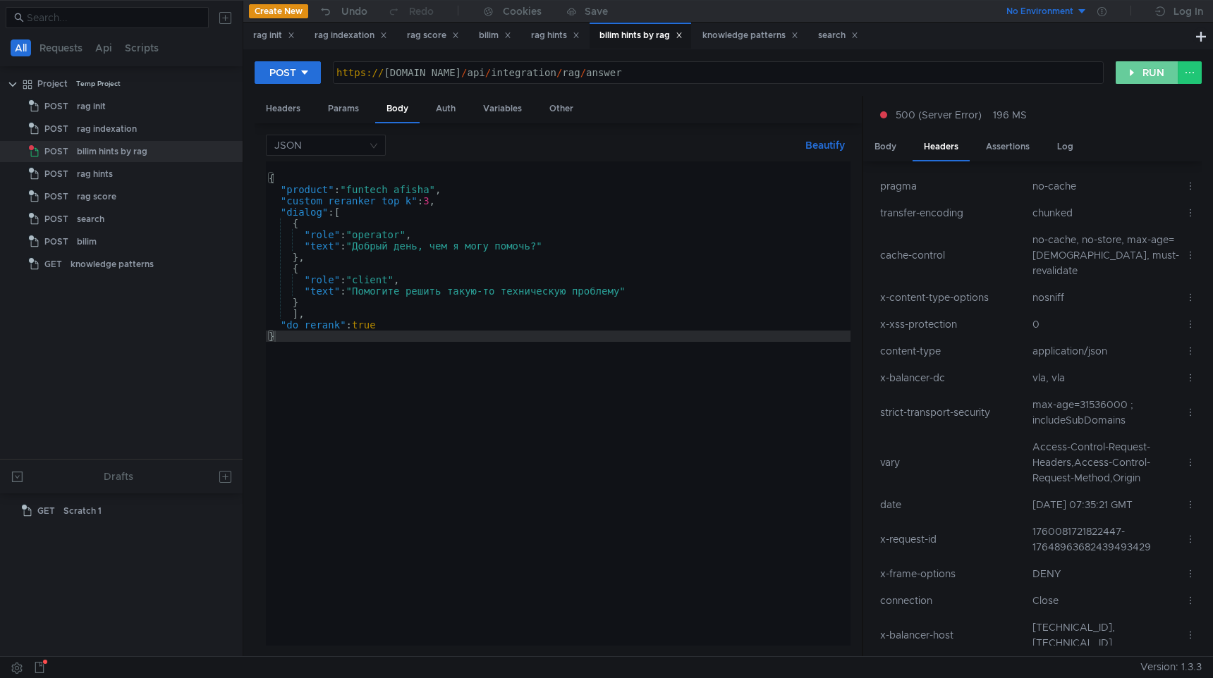
click at [1147, 79] on button "RUN" at bounding box center [1147, 72] width 63 height 23
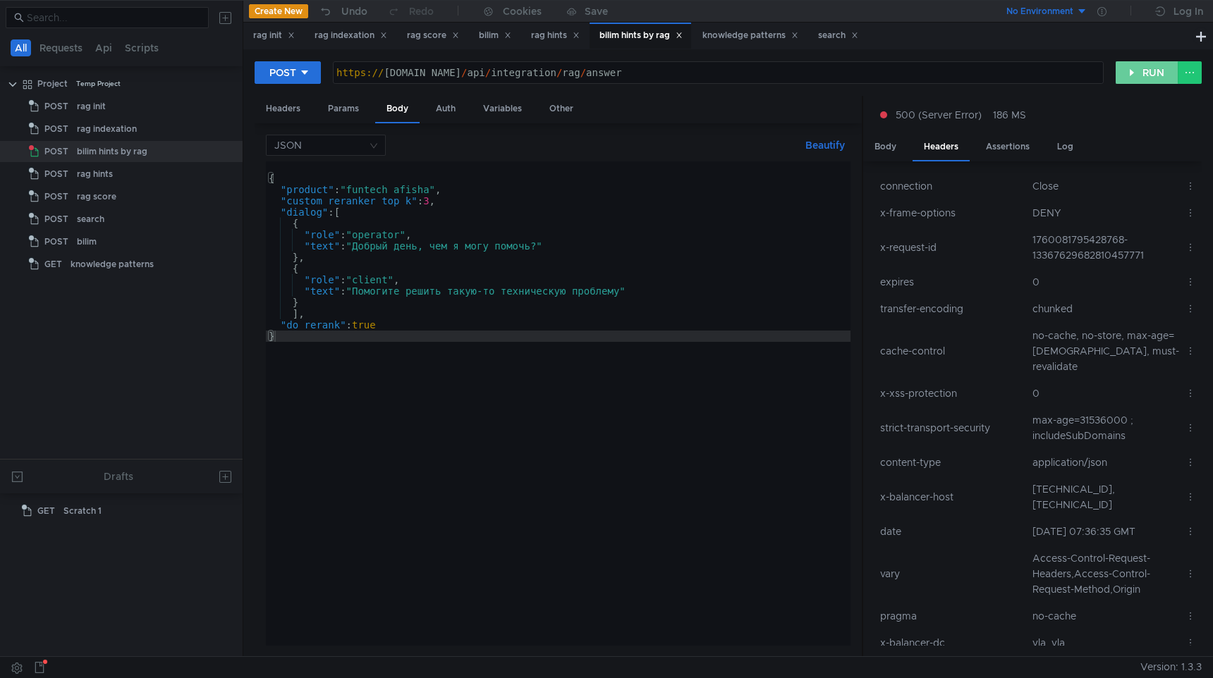
click at [1138, 83] on button "RUN" at bounding box center [1147, 72] width 63 height 23
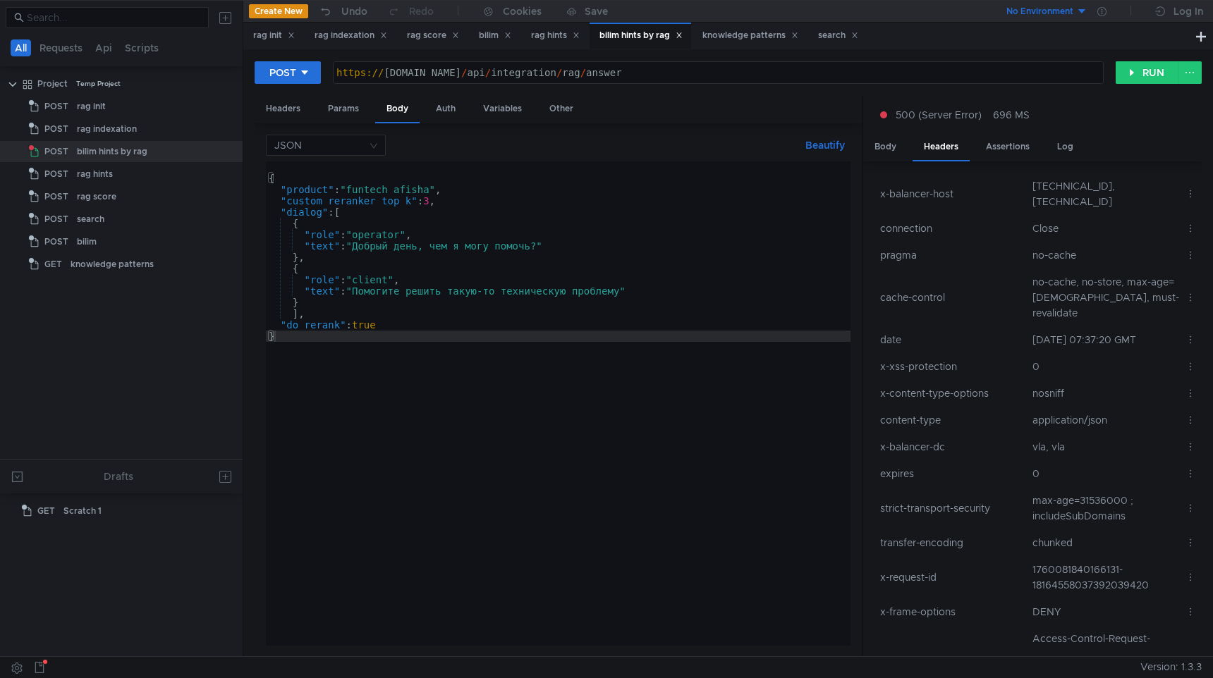
scroll to position [0, 6]
click at [376, 191] on div "{ "product" : "funtech_afishа" , "custom_reranker_top_k" : 3 , "dialog" : [ { "…" at bounding box center [558, 414] width 585 height 507
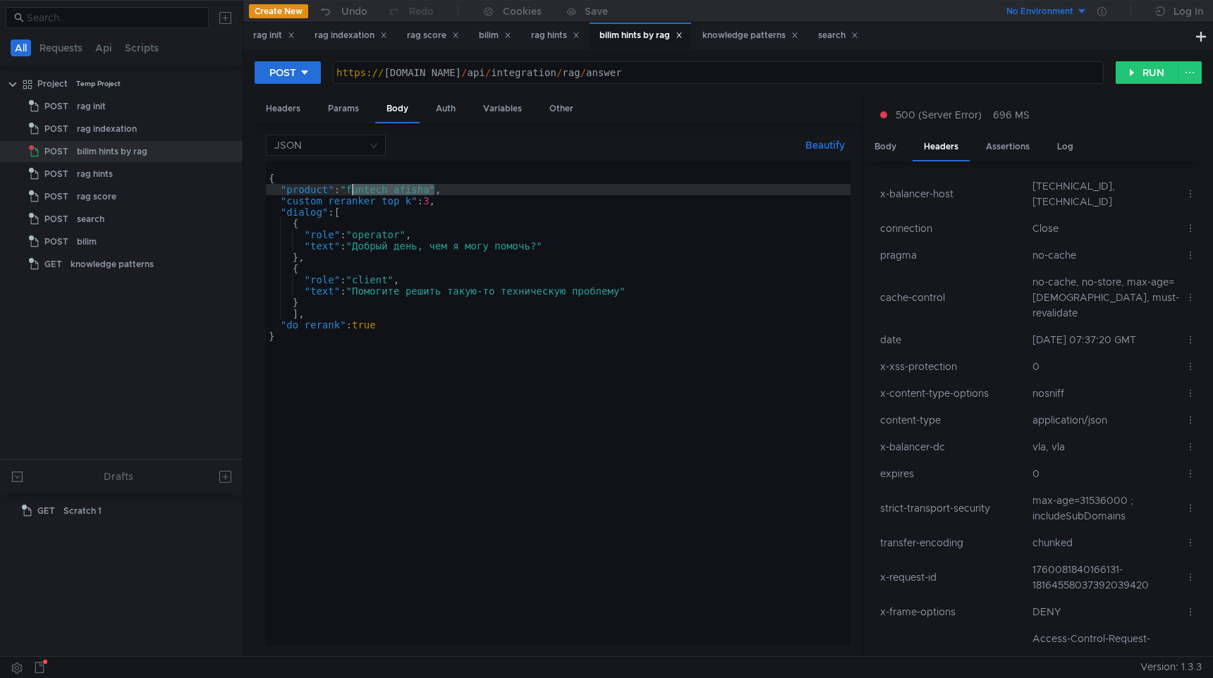
click at [376, 191] on div "{ "product" : "funtech_afishа" , "custom_reranker_top_k" : 3 , "dialog" : [ { "…" at bounding box center [558, 414] width 585 height 507
paste textarea "a"
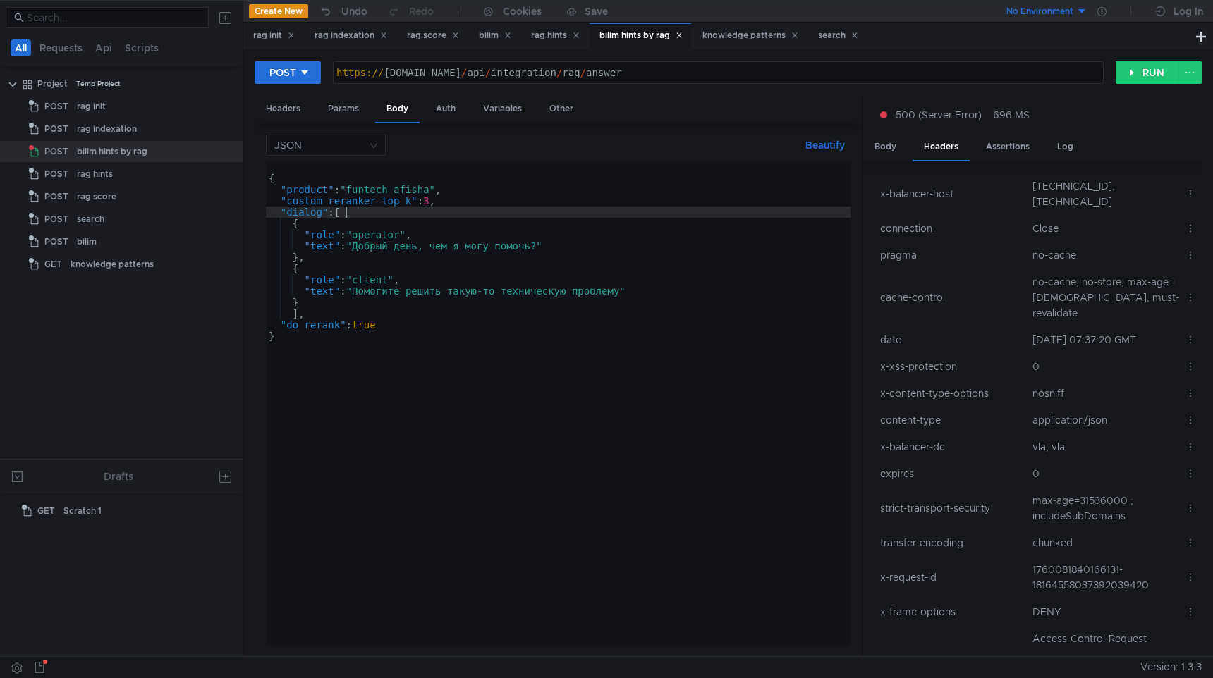
click at [532, 212] on div "{ "product" : "funtech_afisha" , "custom_reranker_top_k" : 3 , "dialog" : [ { "…" at bounding box center [558, 414] width 585 height 507
click at [1134, 79] on button "RUN" at bounding box center [1147, 72] width 63 height 23
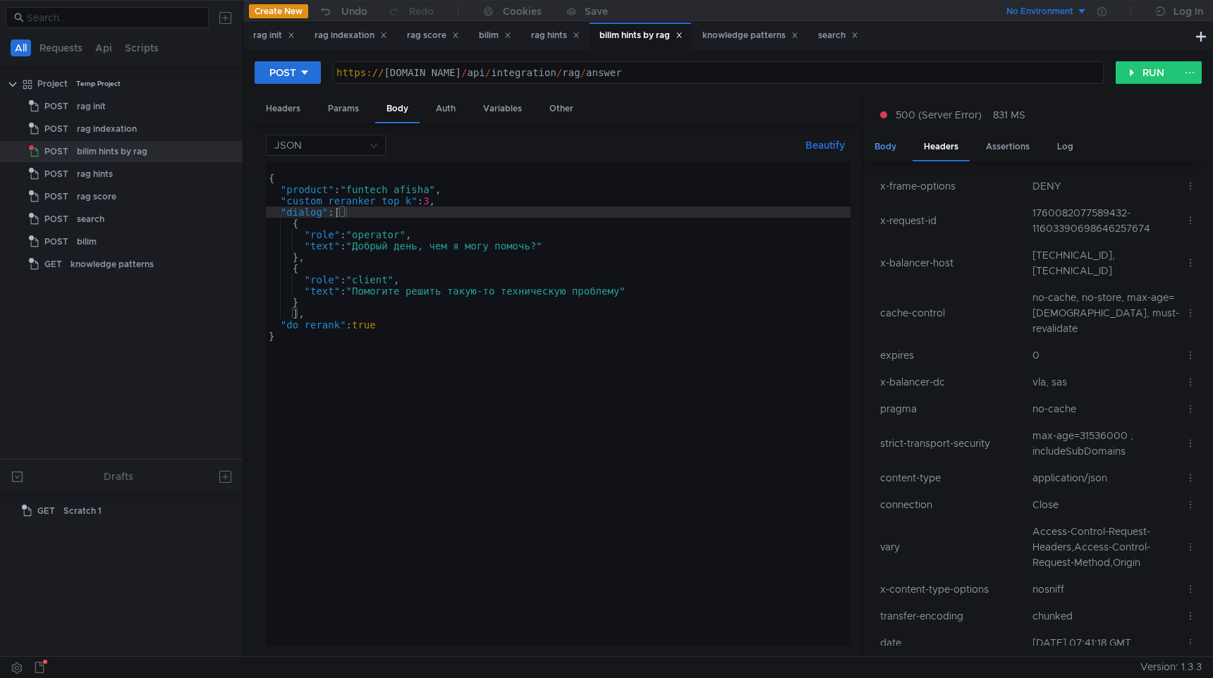
click at [898, 147] on div "Body" at bounding box center [885, 147] width 44 height 26
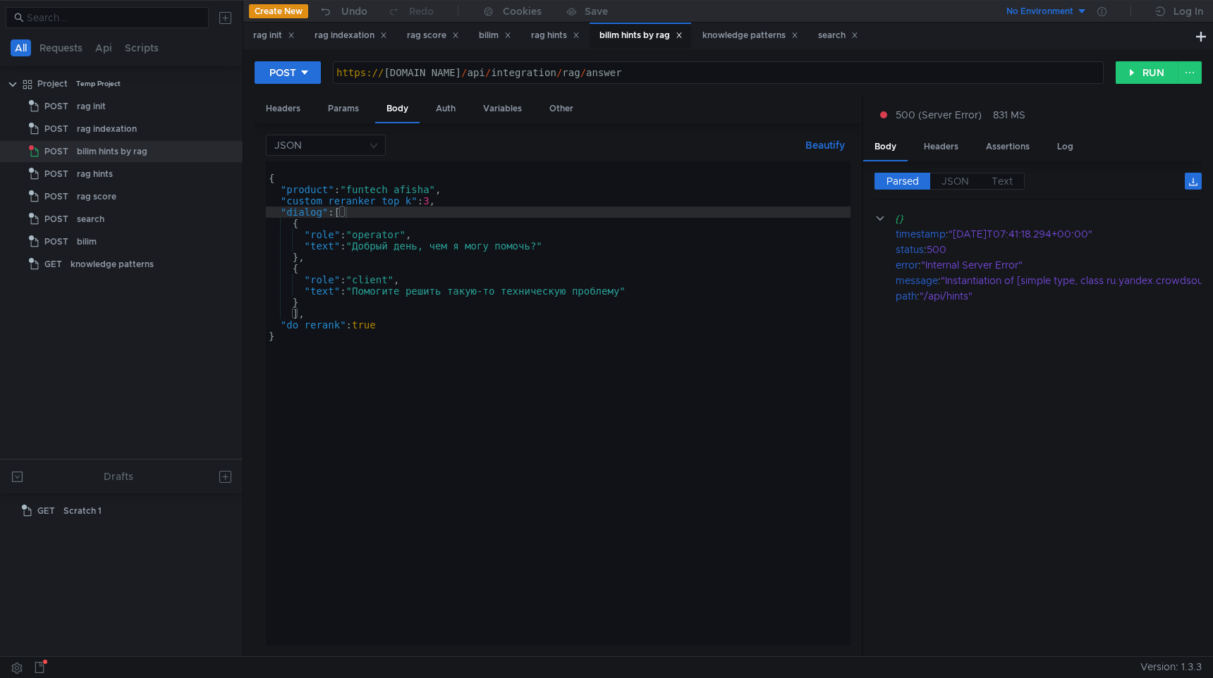
click at [1151, 54] on div "POST https://test-api.bilim.yandex-team.ru/api/integration/rag/answer https:// …" at bounding box center [728, 352] width 970 height 607
click at [1133, 73] on button "RUN" at bounding box center [1147, 72] width 63 height 23
click at [381, 190] on div "{ "product" : "funtech_afisha" , "custom_reranker_top_k" : 3 , "dialog" : [ { "…" at bounding box center [558, 414] width 585 height 507
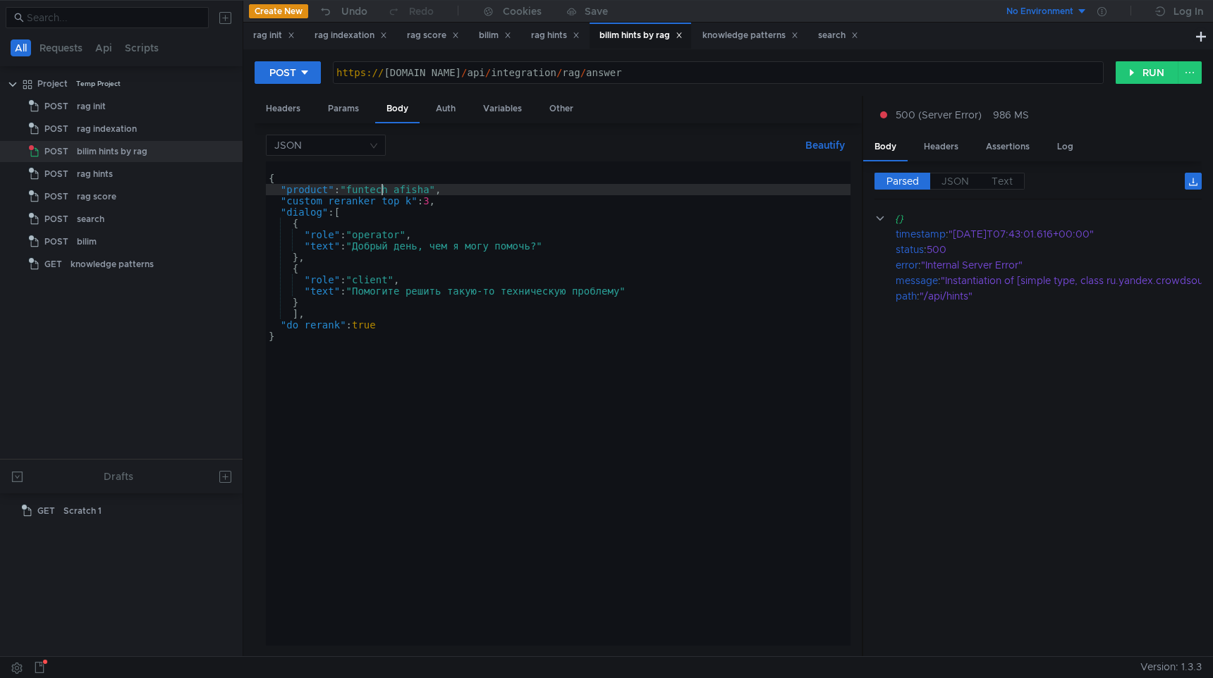
click at [381, 190] on div "{ "product" : "funtech_afisha" , "custom_reranker_top_k" : 3 , "dialog" : [ { "…" at bounding box center [558, 414] width 585 height 507
click at [501, 319] on div "{ "product" : "plus" , "custom_reranker_top_k" : 3 , "dialog" : [ { "role" : "o…" at bounding box center [558, 414] width 585 height 507
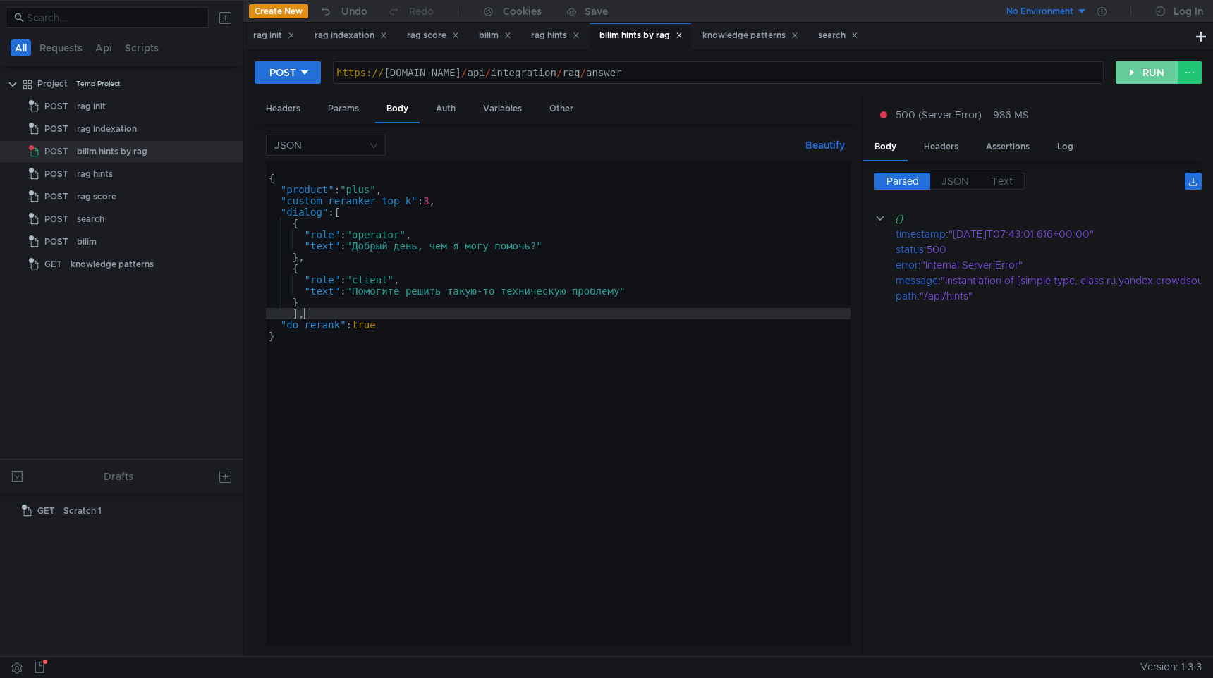
click at [1122, 82] on button "RUN" at bounding box center [1147, 72] width 63 height 23
type textarea "}"
click at [762, 506] on div "{ "product" : "plus" , "custom_reranker_top_k" : 3 , "dialog" : [ { "role" : "o…" at bounding box center [558, 414] width 585 height 507
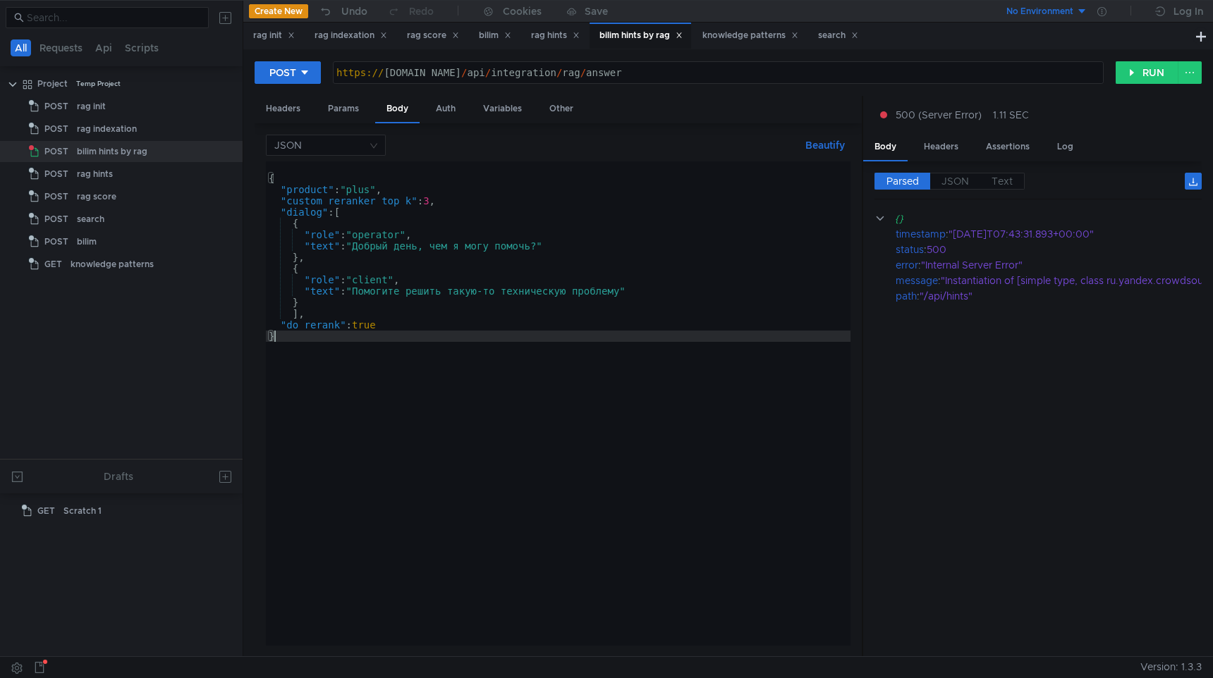
scroll to position [0, 0]
click at [689, 72] on div "https:// test-api.bilim.yandex-team.ru / api / integration / rag / answer" at bounding box center [718, 84] width 769 height 34
click at [1138, 77] on button "RUN" at bounding box center [1147, 72] width 63 height 23
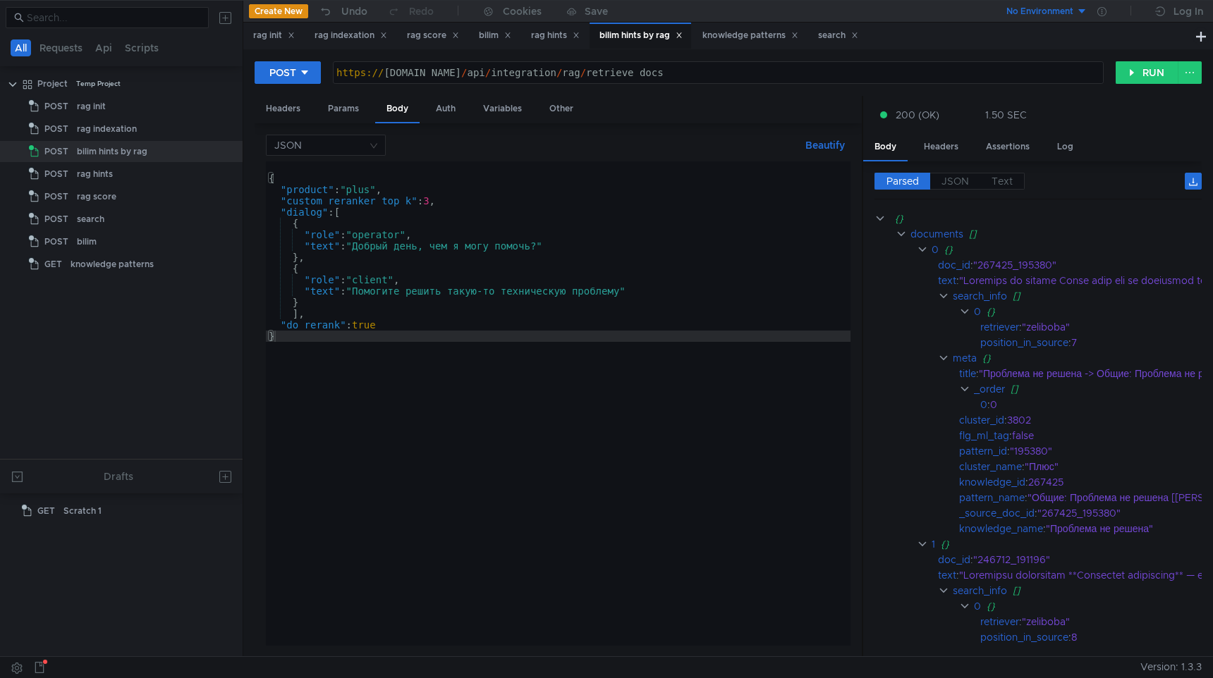
click at [752, 75] on div "https:// test-api.bilim.yandex-team.ru / api / integration / rag / retrieve_docs" at bounding box center [718, 84] width 769 height 34
type textarea "[URL][DOMAIN_NAME]"
click at [697, 293] on div "{ "product" : "plus" , "custom_reranker_top_k" : 3 , "dialog" : [ { "role" : "o…" at bounding box center [558, 414] width 585 height 507
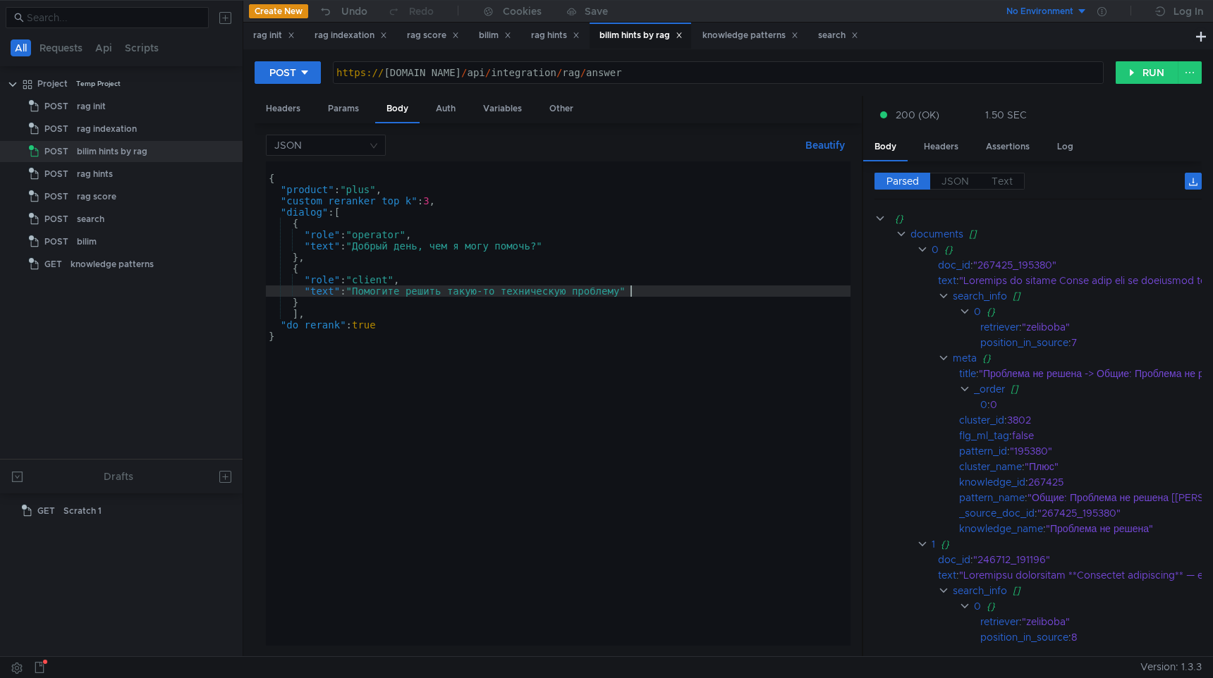
click at [513, 210] on div "{ "product" : "plus" , "custom_reranker_top_k" : 3 , "dialog" : [ { "role" : "o…" at bounding box center [558, 414] width 585 height 507
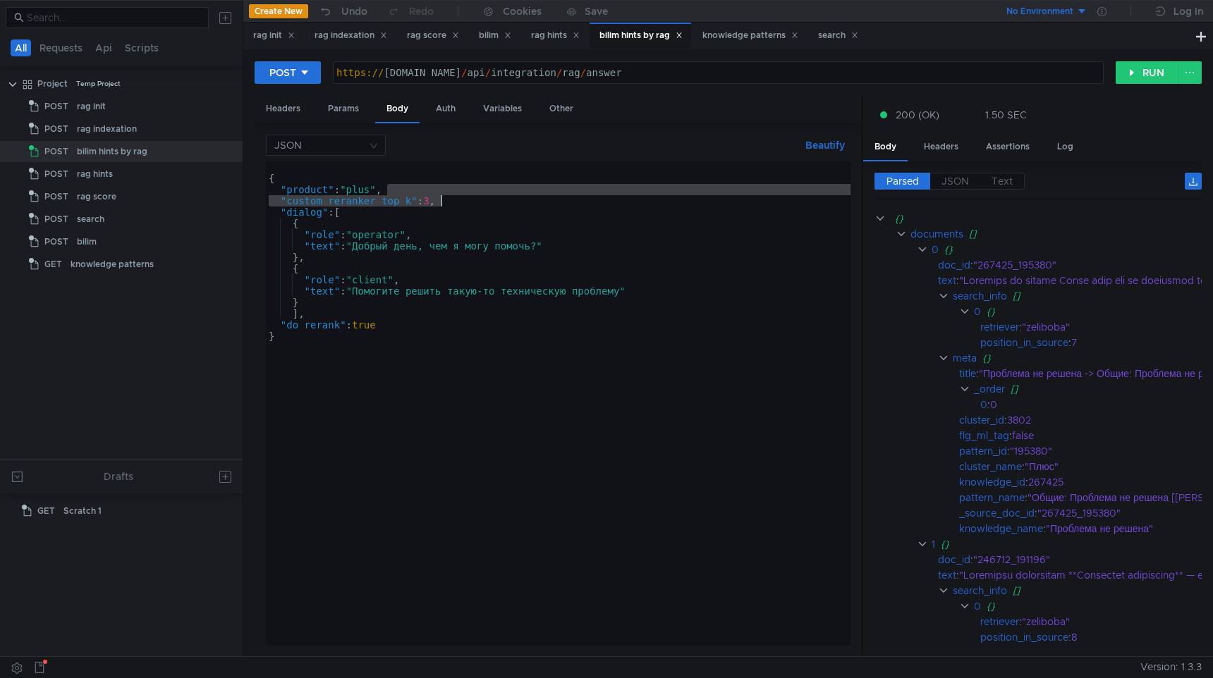
click at [480, 199] on div "{ "product" : "plus" , "custom_reranker_top_k" : 3 , "dialog" : [ { "role" : "o…" at bounding box center [558, 414] width 585 height 507
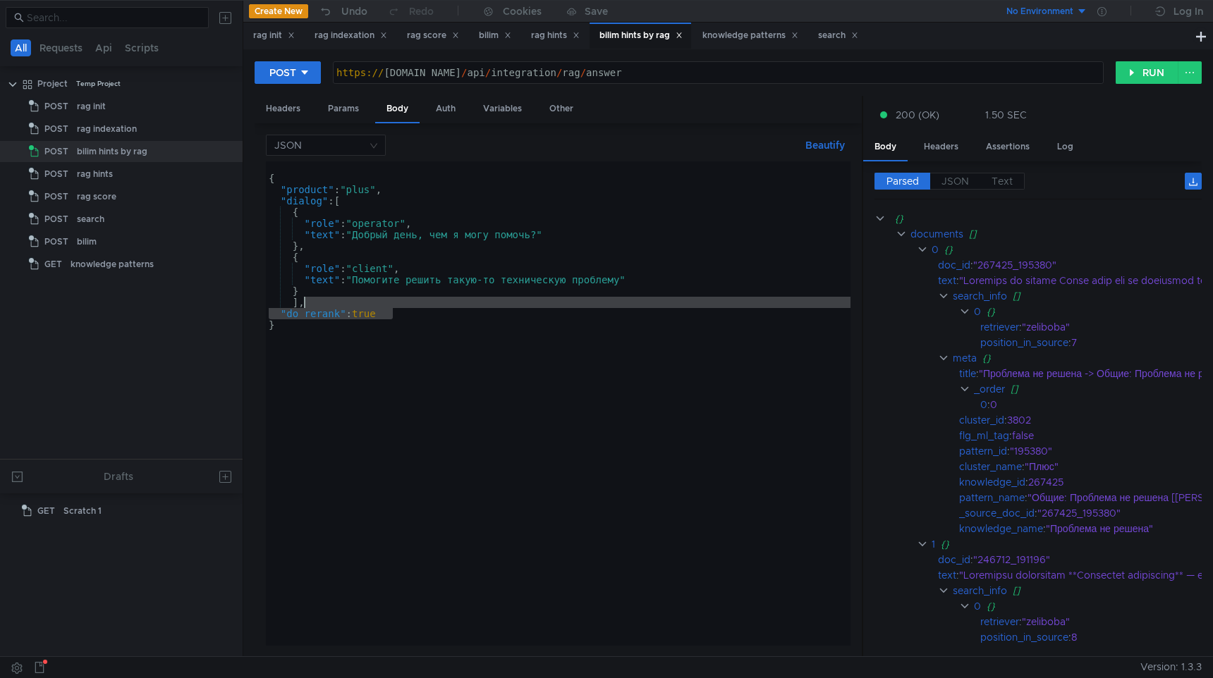
click at [395, 305] on div "{ "product" : "plus" , "dialog" : [ { "role" : "operator" , "text" : "Добрый де…" at bounding box center [558, 414] width 585 height 507
type textarea "],"
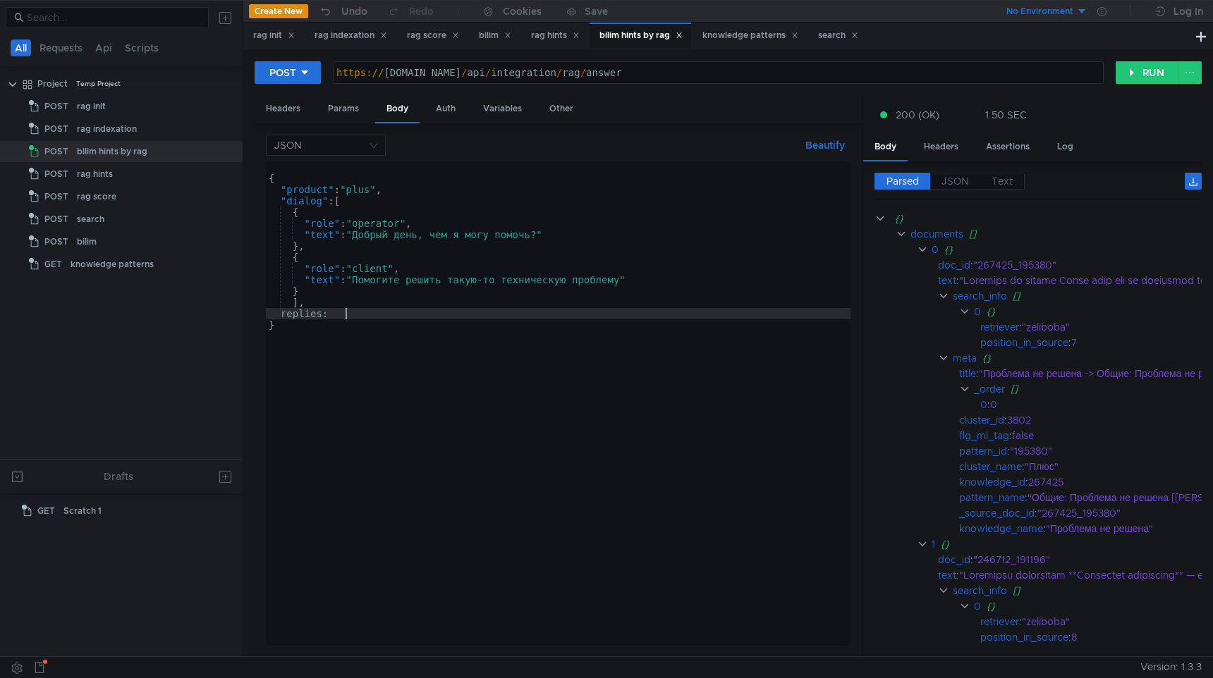
scroll to position [0, 4]
type textarea "replies"
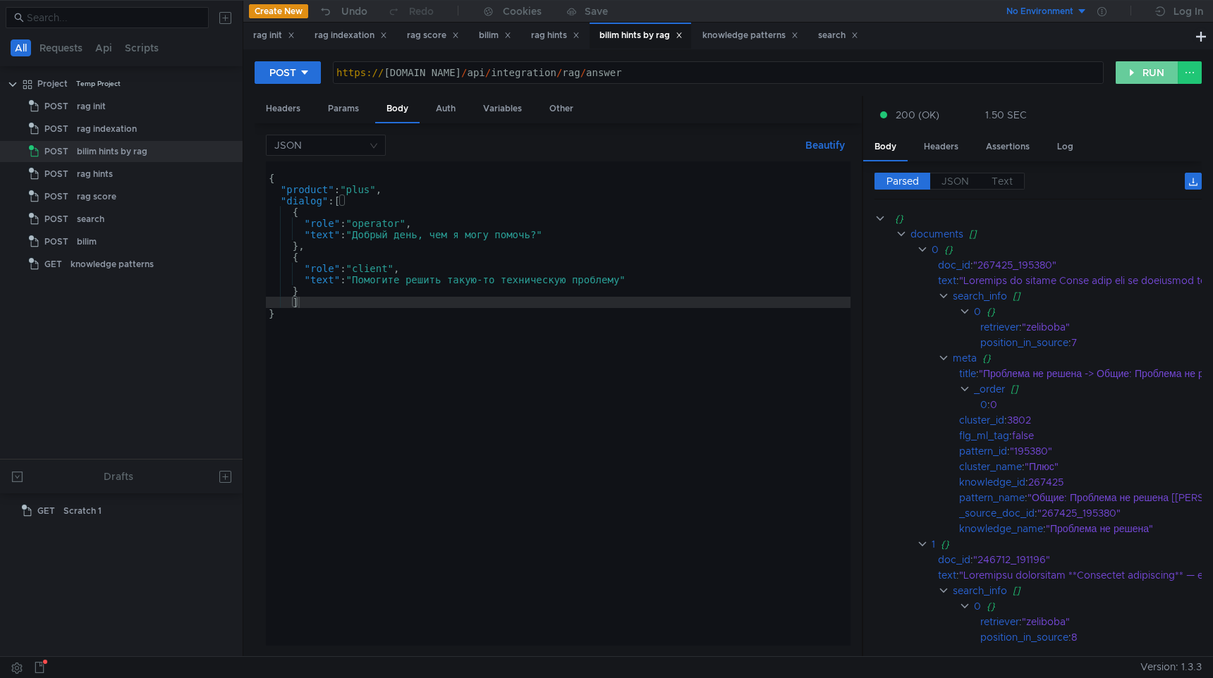
click at [1140, 67] on button "RUN" at bounding box center [1147, 72] width 63 height 23
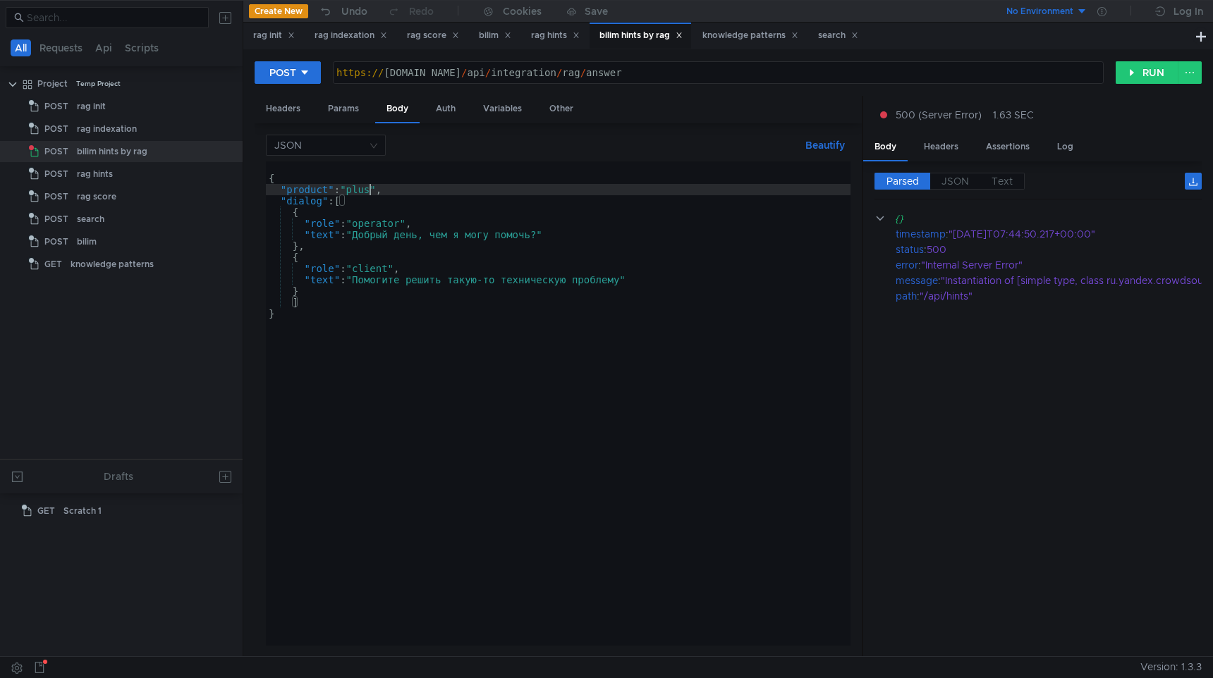
click at [367, 190] on div "{ "product" : "plus" , "dialog" : [ { "role" : "operator" , "text" : "Добрый де…" at bounding box center [558, 414] width 585 height 507
paste textarea "funtech_afisha"
type textarea ""product": "funtech_afisha","
click at [1142, 68] on button "RUN" at bounding box center [1147, 72] width 63 height 23
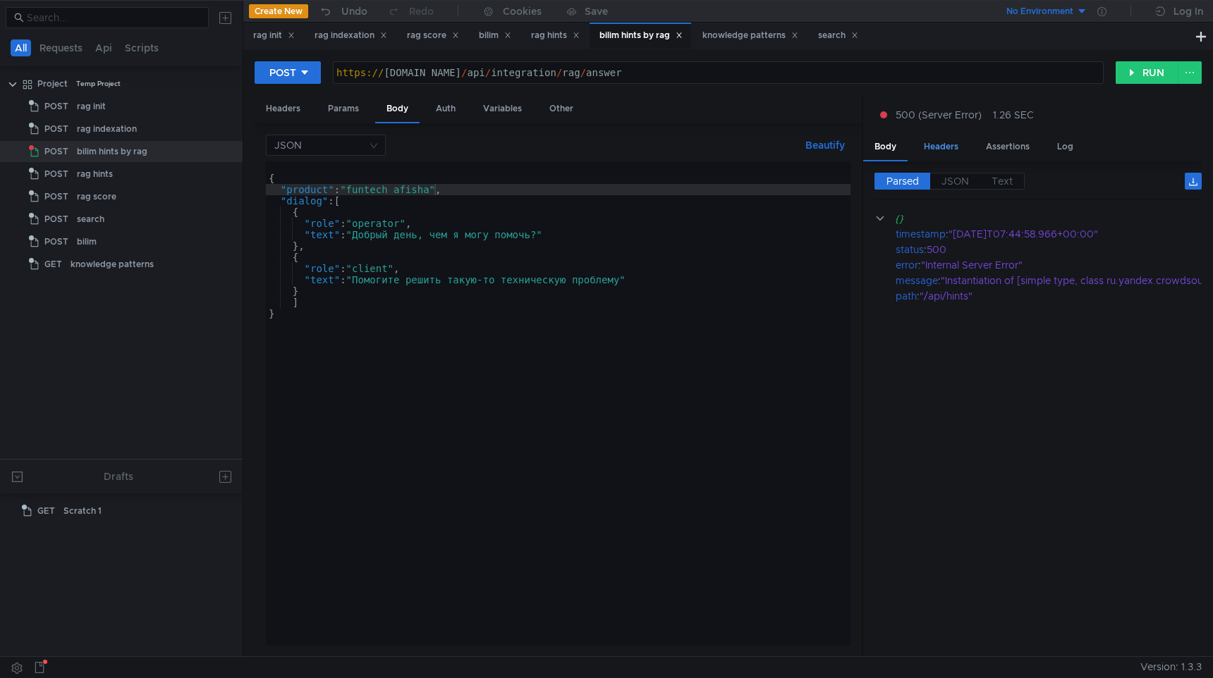
click at [944, 147] on div "Headers" at bounding box center [941, 147] width 57 height 26
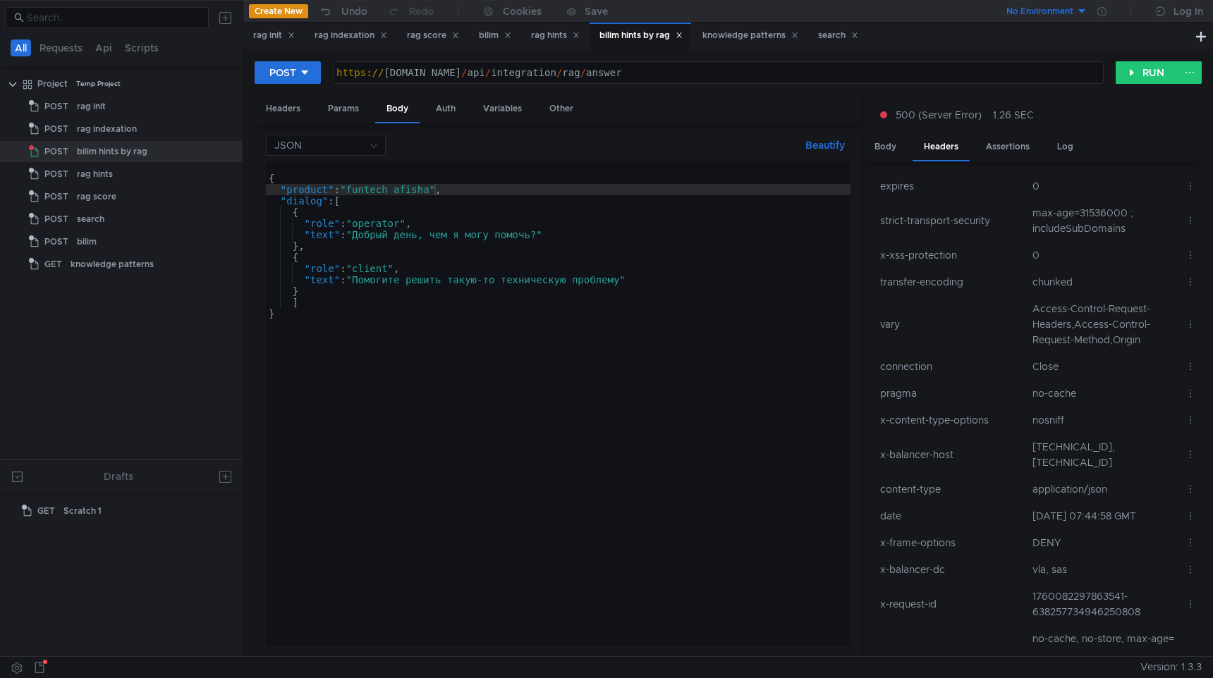
scroll to position [0, 26]
click at [1135, 75] on button "RUN" at bounding box center [1147, 72] width 63 height 23
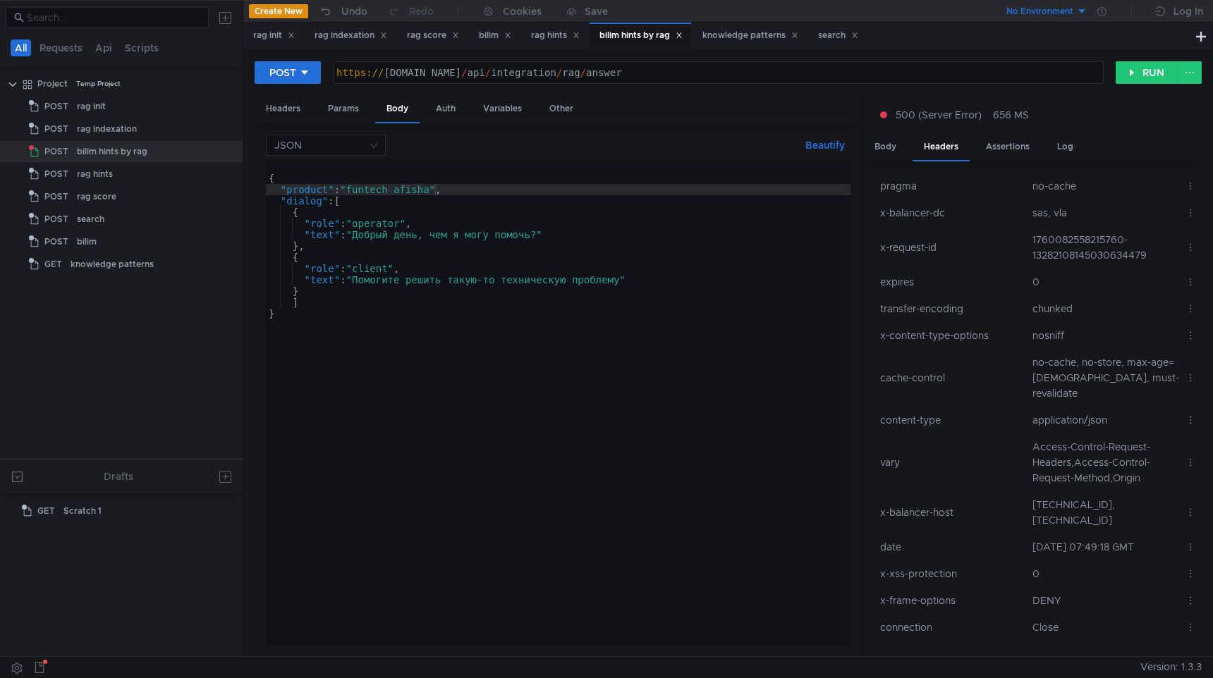
click at [391, 190] on div "{ "product" : "funtech_afisha" , "dialog" : [ { "role" : "operator" , "text" : …" at bounding box center [558, 414] width 585 height 507
paste textarea "maps_ugc"
click at [640, 202] on div "{ "product" : "maps_ugc" , "dialog" : [ { "role" : "operator" , "text" : "Добры…" at bounding box center [558, 414] width 585 height 507
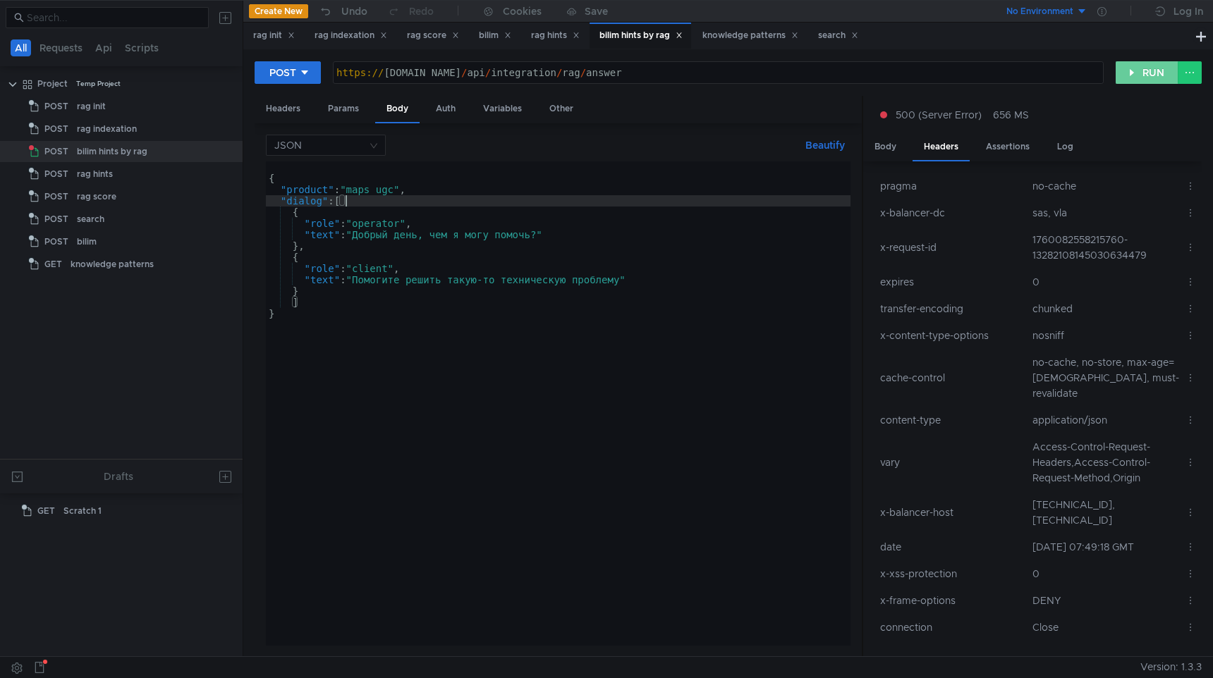
click at [1140, 72] on button "RUN" at bounding box center [1147, 72] width 63 height 23
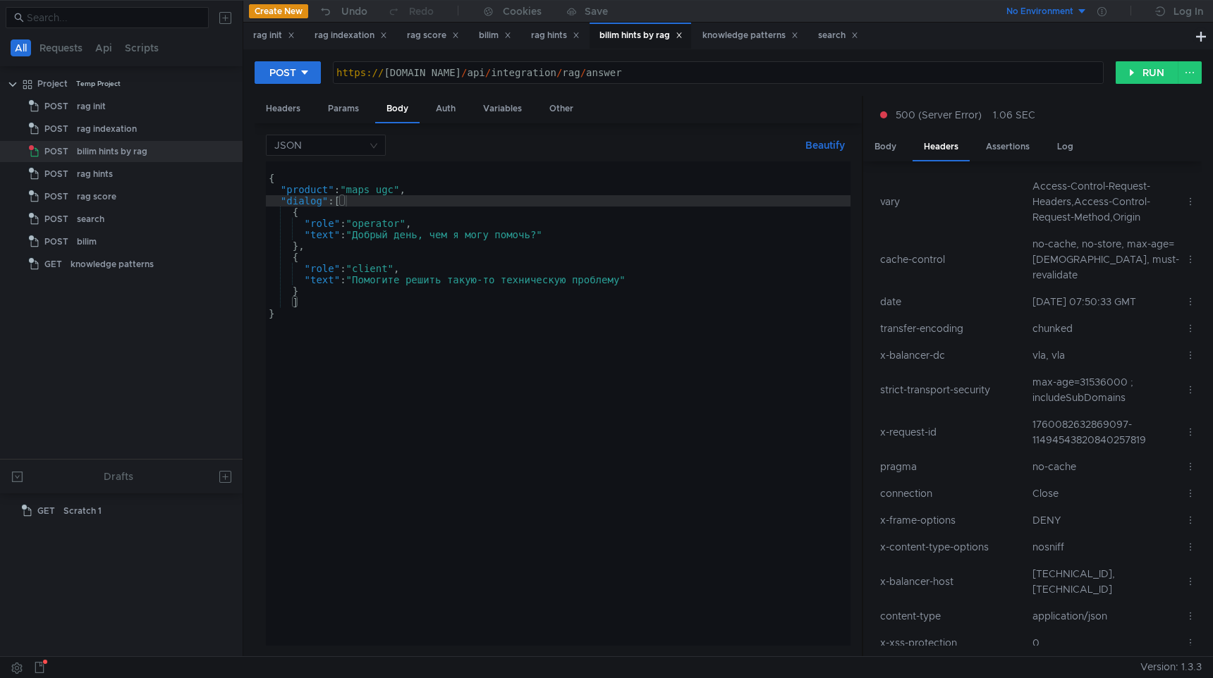
click at [446, 183] on div "{ "product" : "maps_ugc" , "dialog" : [ { "role" : "operator" , "text" : "Добры…" at bounding box center [558, 414] width 585 height 507
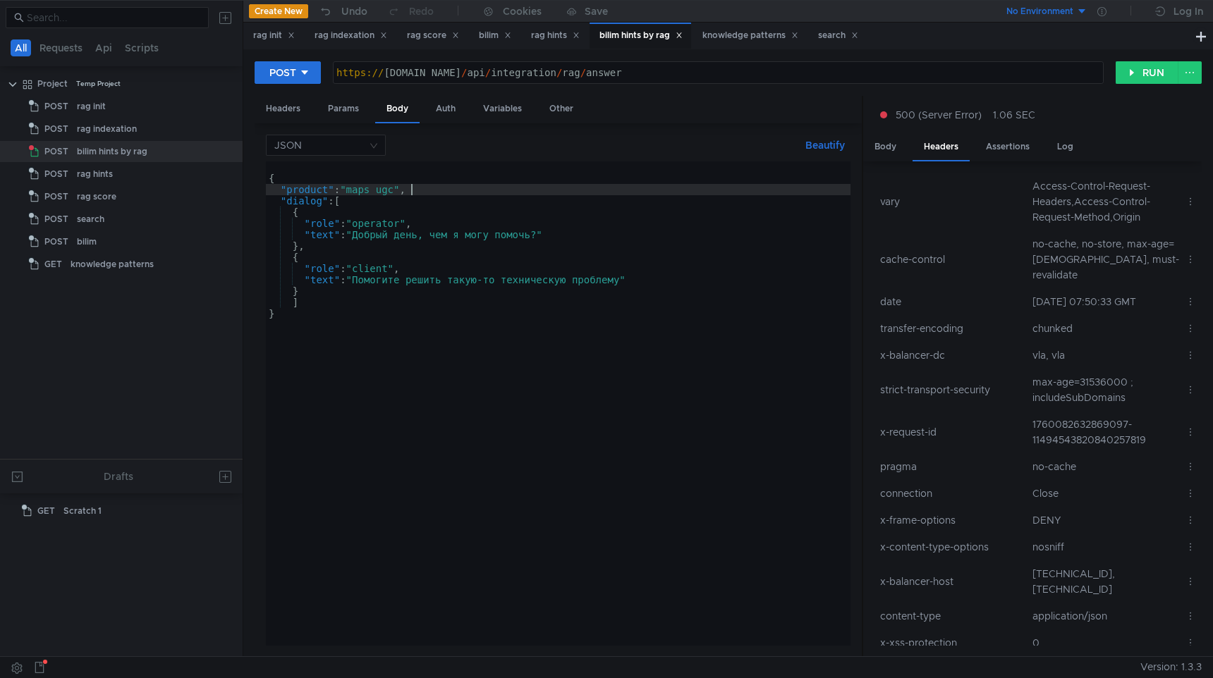
click at [429, 195] on div "{ "product" : "maps_ugc" , "dialog" : [ { "role" : "operator" , "text" : "Добры…" at bounding box center [558, 414] width 585 height 507
type textarea ""product": "maps_ugc","
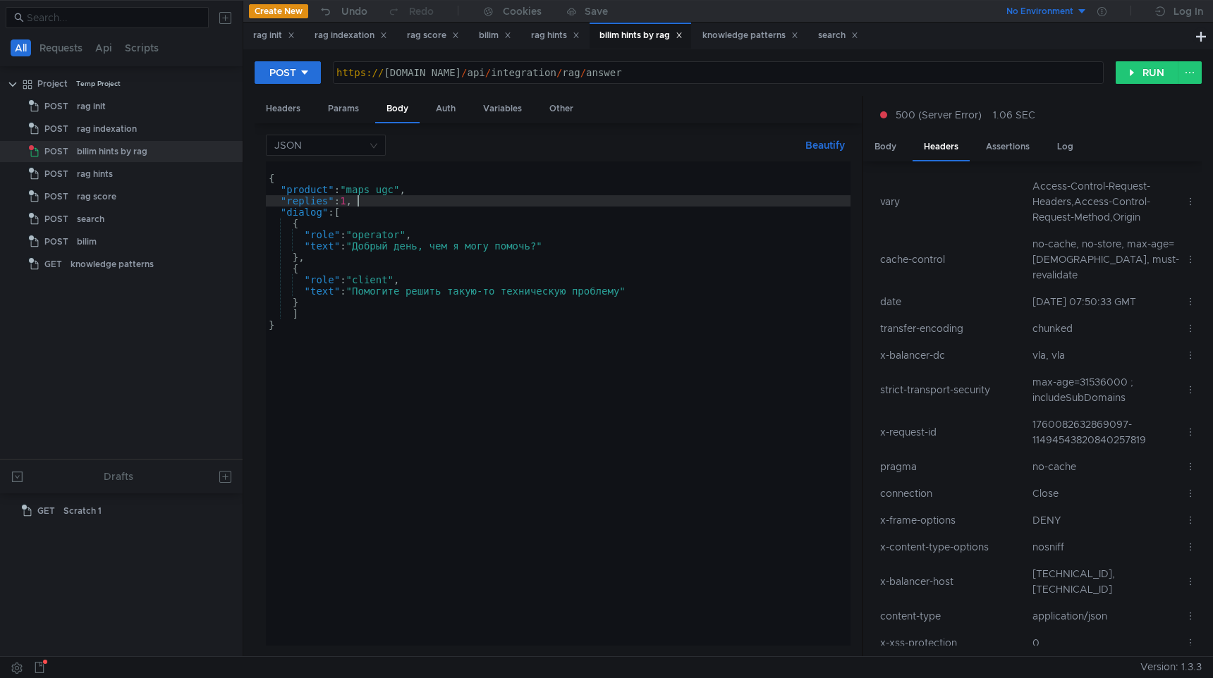
scroll to position [0, 6]
click at [1134, 63] on button "RUN" at bounding box center [1147, 72] width 63 height 23
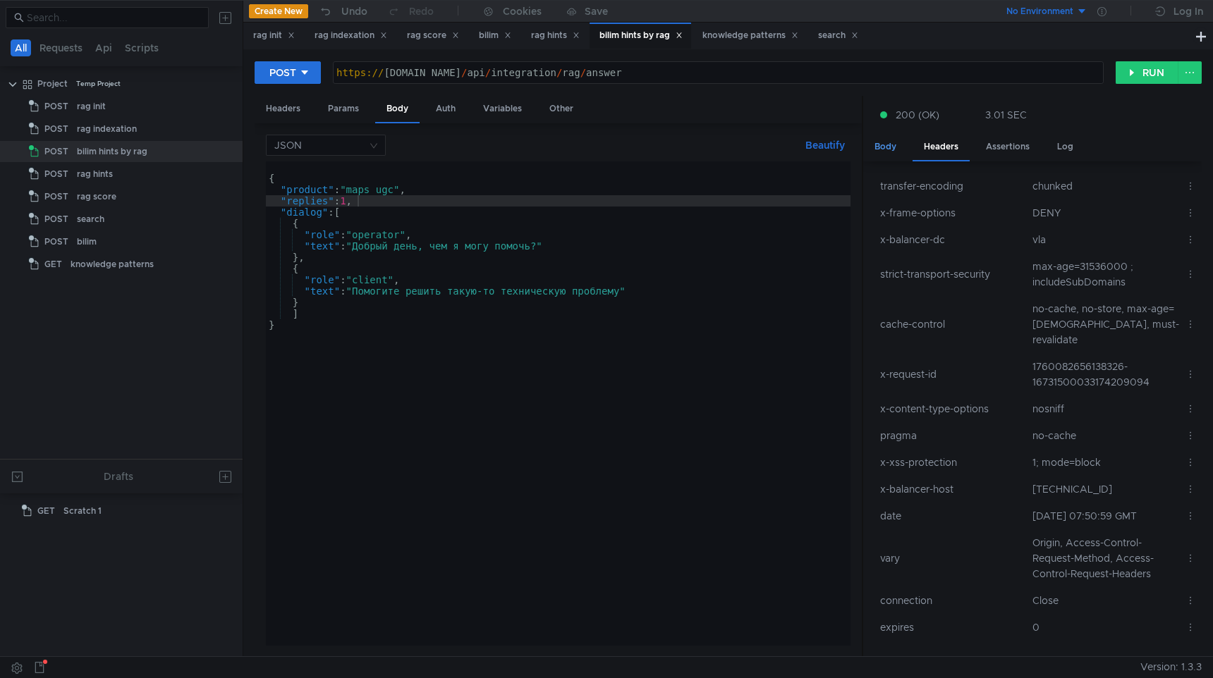
click at [886, 147] on div "Body" at bounding box center [885, 147] width 44 height 26
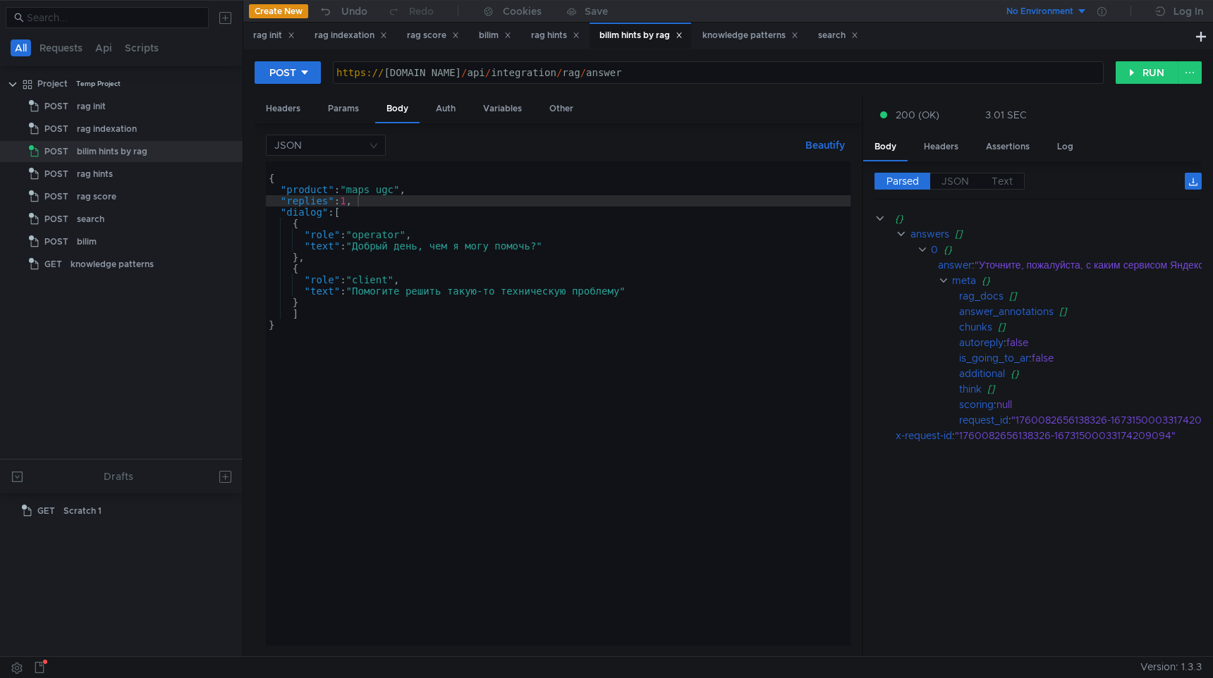
click at [348, 202] on div "{ "product" : "maps_ugc" , "replies" : 1 , "dialog" : [ { "role" : "operator" ,…" at bounding box center [558, 414] width 585 height 507
click at [1136, 82] on button "RUN" at bounding box center [1147, 72] width 63 height 23
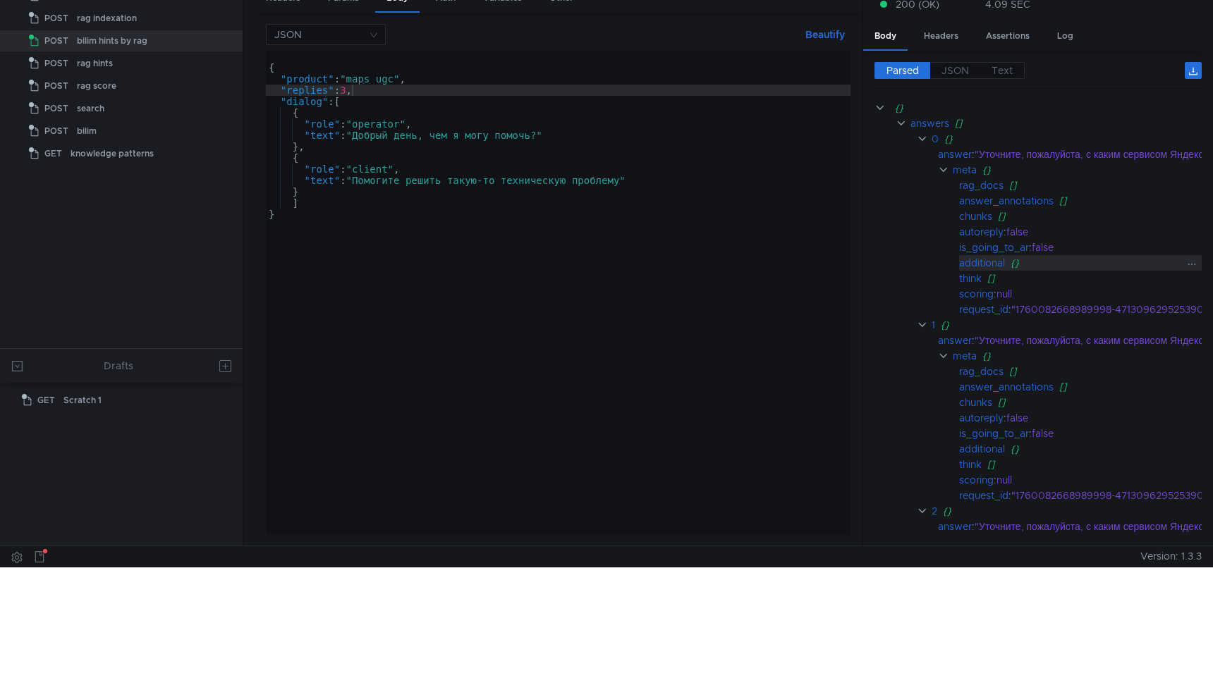
scroll to position [0, 0]
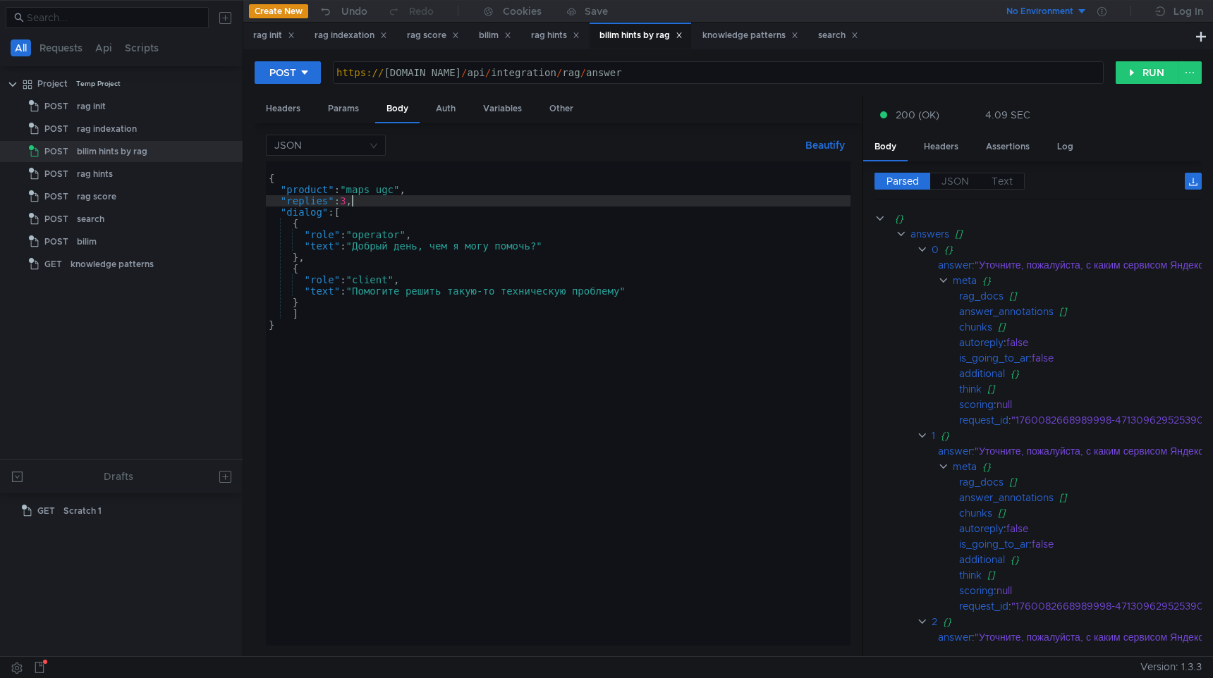
click at [353, 200] on div "{ "product" : "maps_ugc" , "replies" : 3 , "dialog" : [ { "role" : "operator" ,…" at bounding box center [558, 414] width 585 height 507
click at [429, 193] on div "{ "product" : "maps_ugc" , "replies" : 1 , "dialog" : [ { "role" : "operator" ,…" at bounding box center [558, 414] width 585 height 507
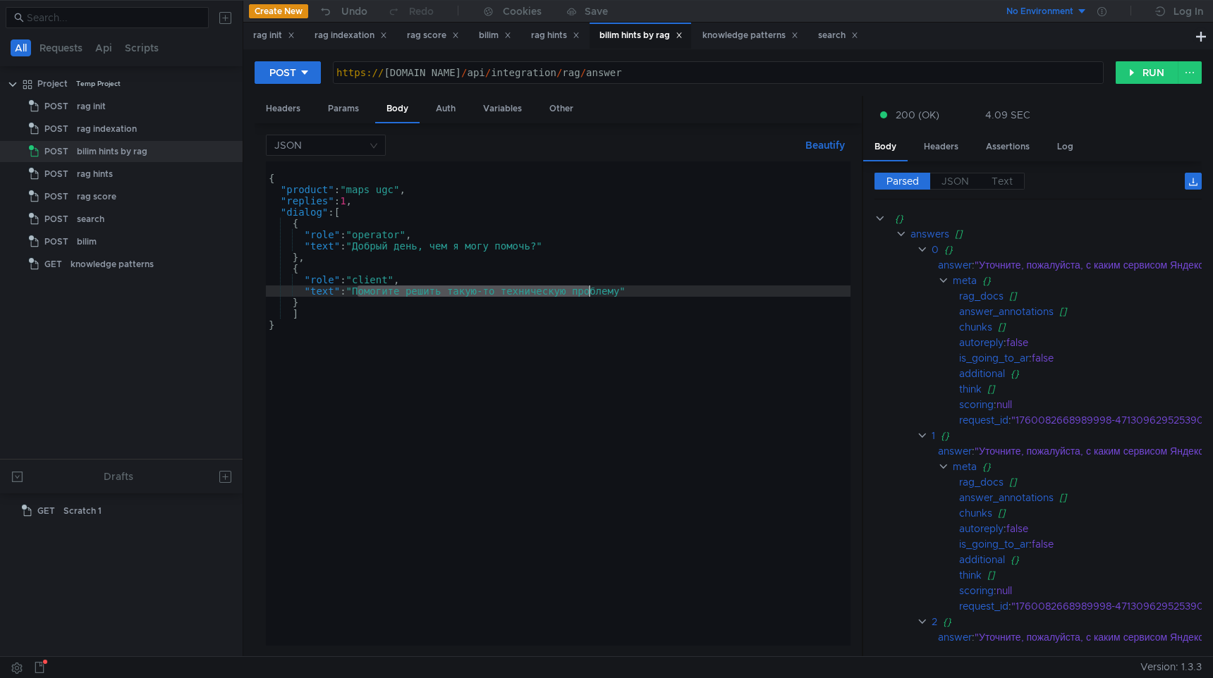
drag, startPoint x: 358, startPoint y: 292, endPoint x: 588, endPoint y: 287, distance: 230.7
click at [588, 287] on div "{ "product" : "maps_ugc" , "replies" : 1 , "dialog" : [ { "role" : "operator" ,…" at bounding box center [558, 414] width 585 height 507
type textarea ""text": "Как вы проверяете оценки?""
click at [1158, 74] on button "RUN" at bounding box center [1147, 72] width 63 height 23
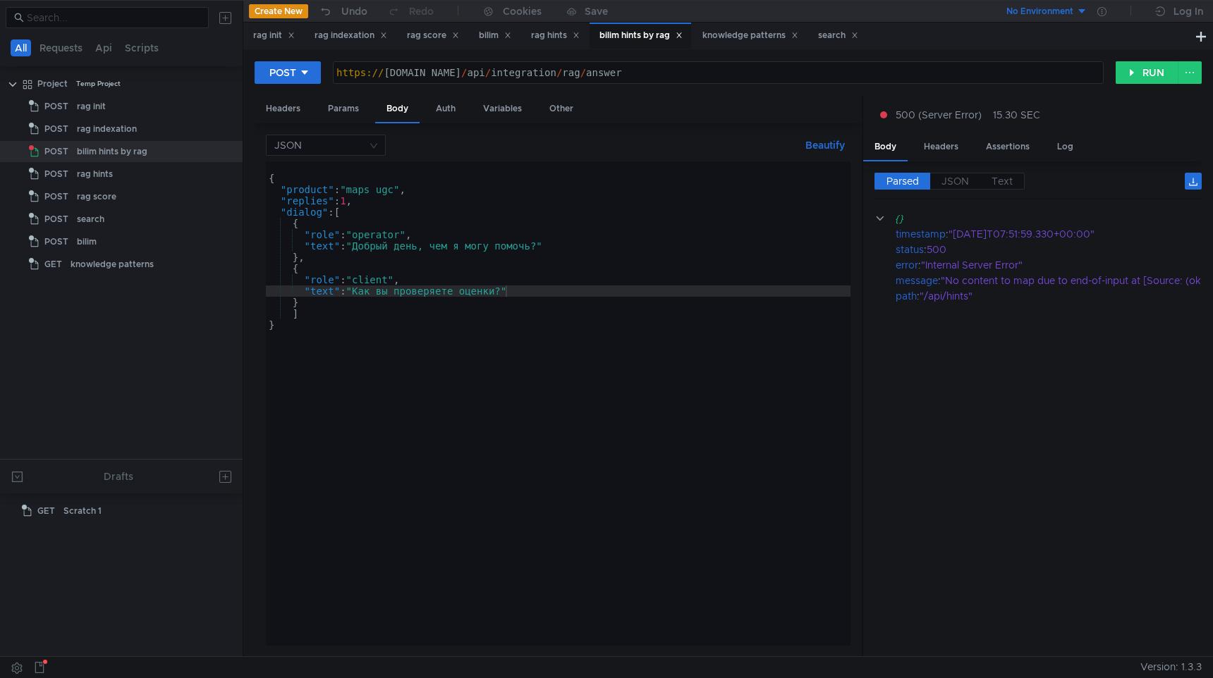
scroll to position [0, 15]
click at [927, 144] on div "Headers" at bounding box center [941, 147] width 57 height 26
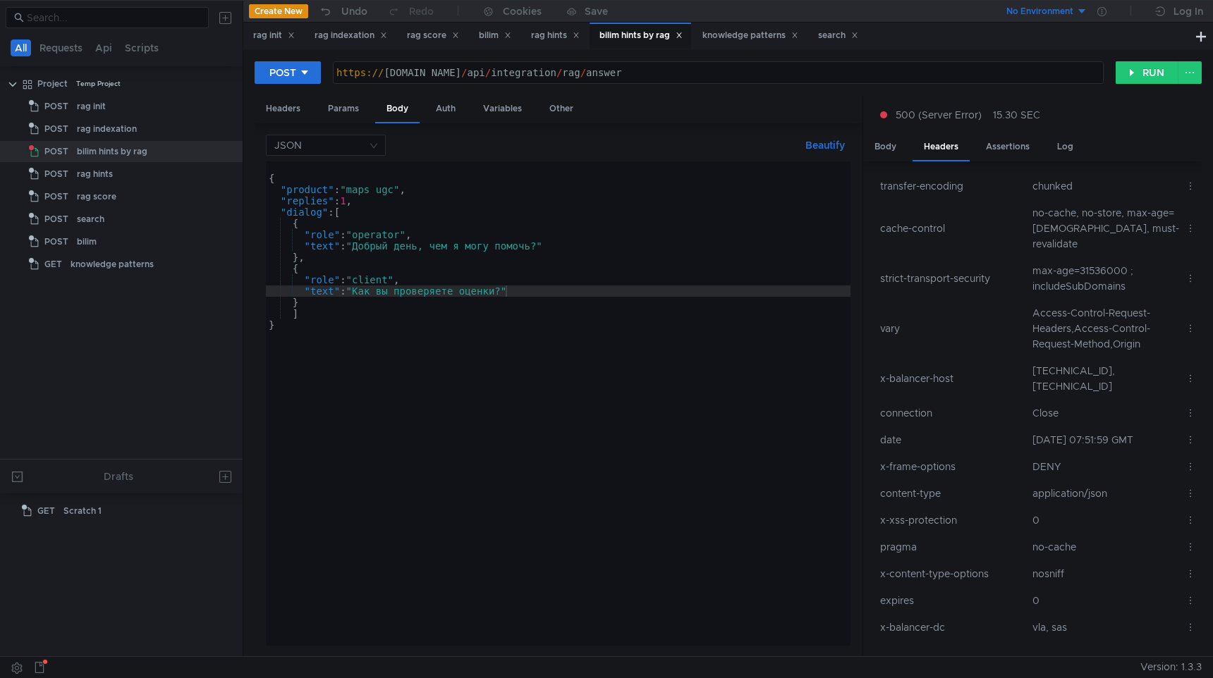
scroll to position [0, 15]
click at [1133, 75] on button "RUN" at bounding box center [1147, 72] width 63 height 23
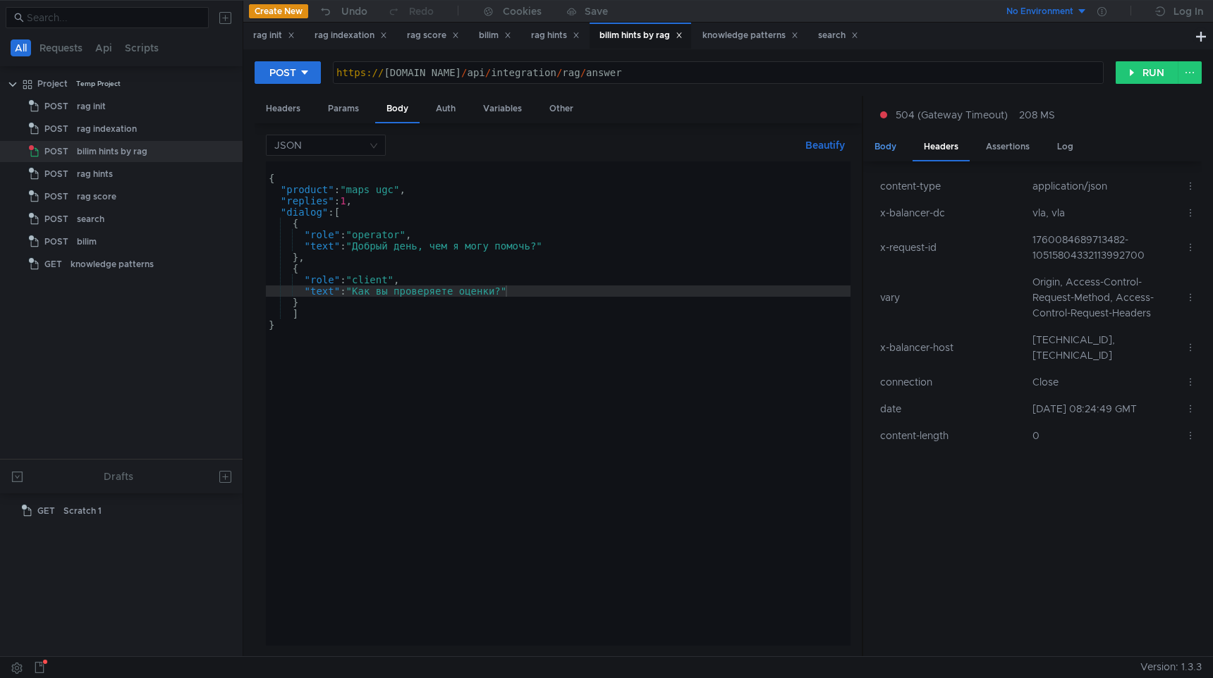
click at [887, 151] on div "Body" at bounding box center [885, 147] width 44 height 26
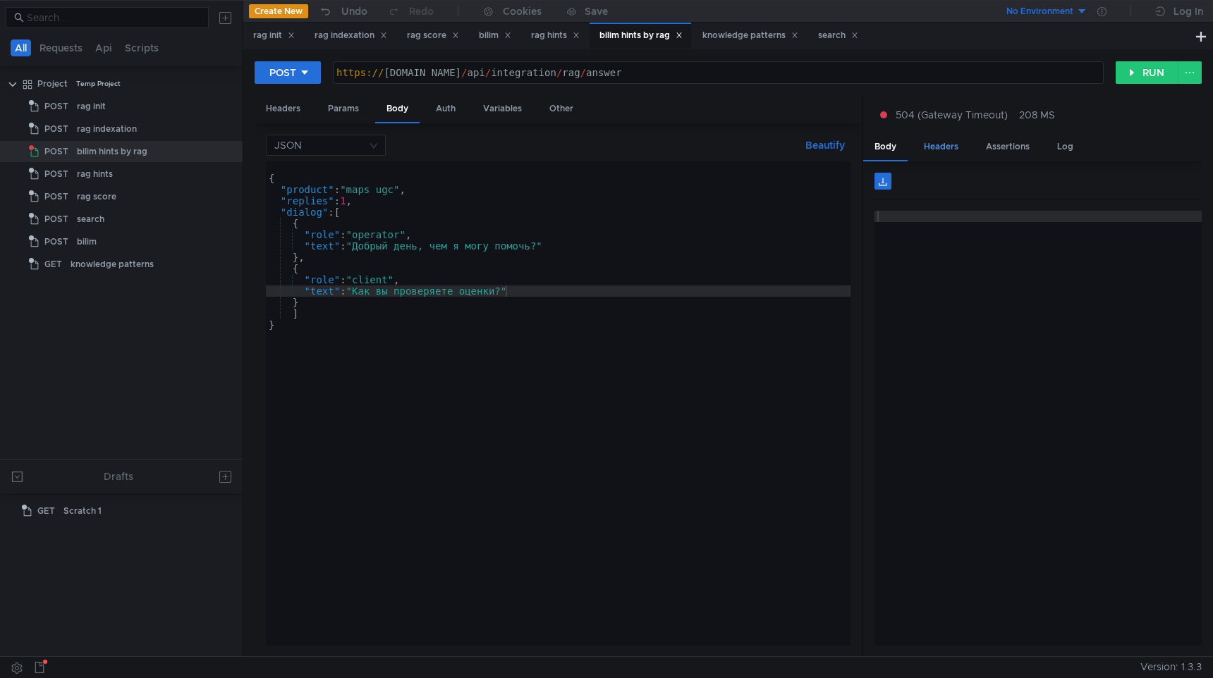
click at [936, 148] on div "Headers" at bounding box center [941, 147] width 57 height 26
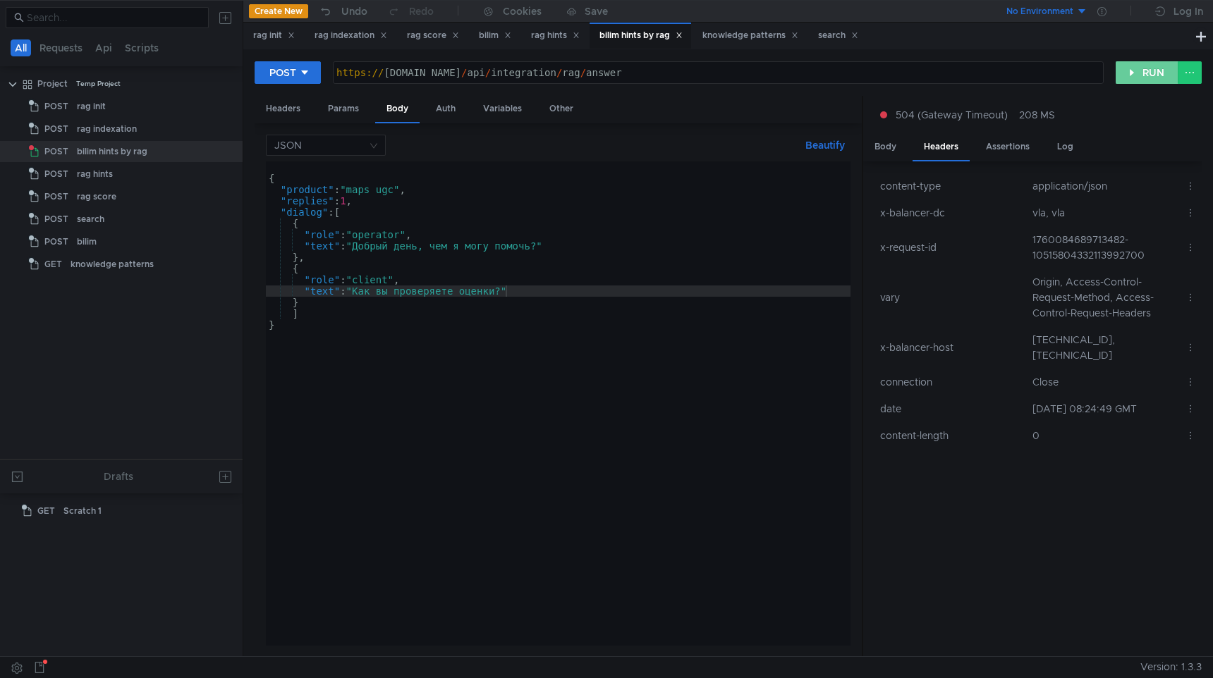
click at [1147, 71] on button "RUN" at bounding box center [1147, 72] width 63 height 23
click at [1123, 71] on button "RUN" at bounding box center [1147, 72] width 63 height 23
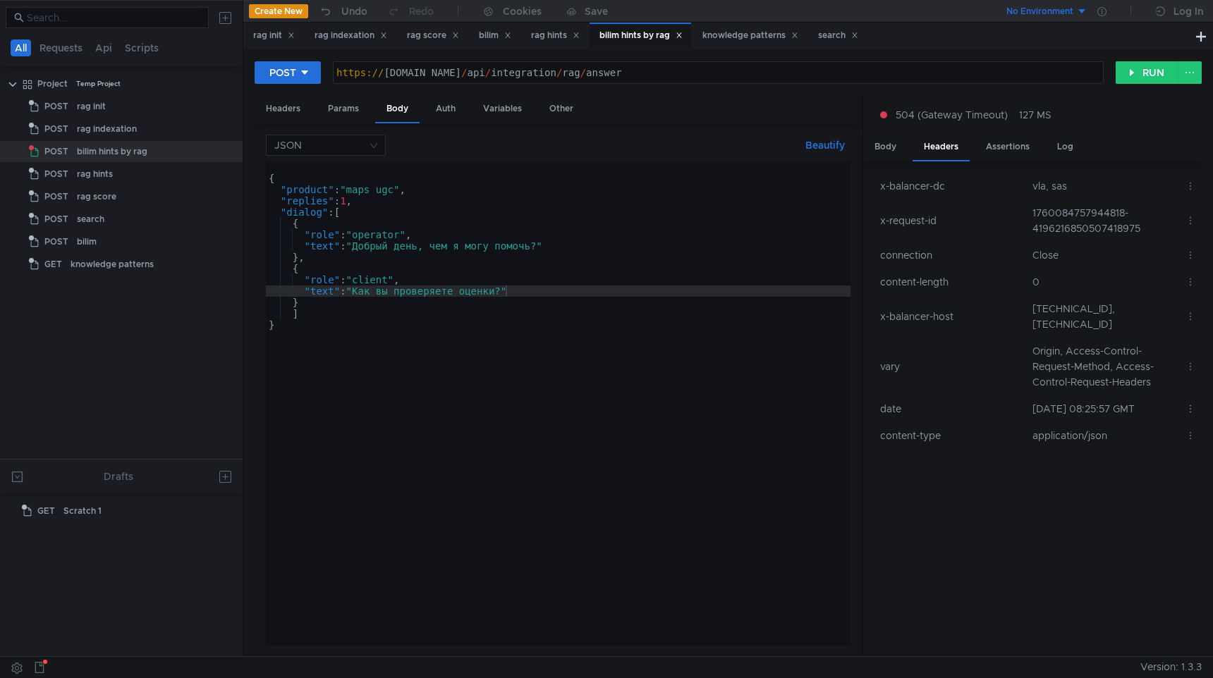
scroll to position [0, 15]
click at [1145, 51] on div "POST [URL][DOMAIN_NAME] https:// [DOMAIN_NAME] / api / integration / rag / answ…" at bounding box center [728, 352] width 970 height 607
click at [1139, 80] on button "RUN" at bounding box center [1147, 72] width 63 height 23
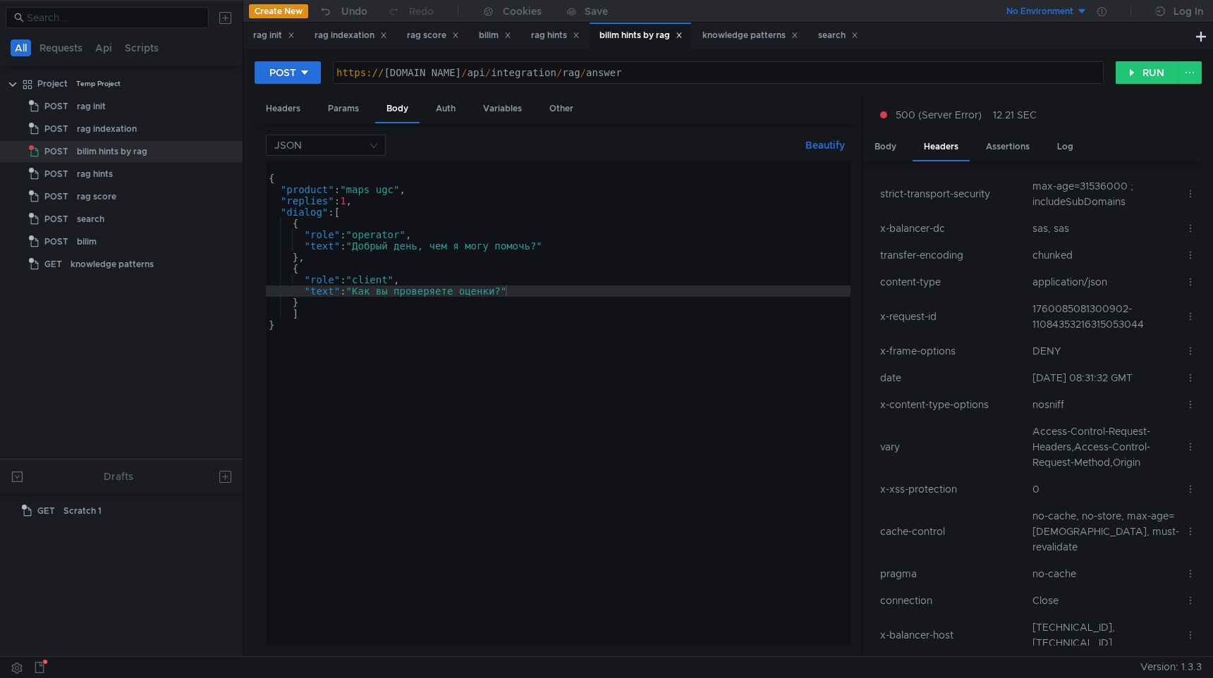
scroll to position [0, 15]
